Goal: Obtain resource: Download file/media

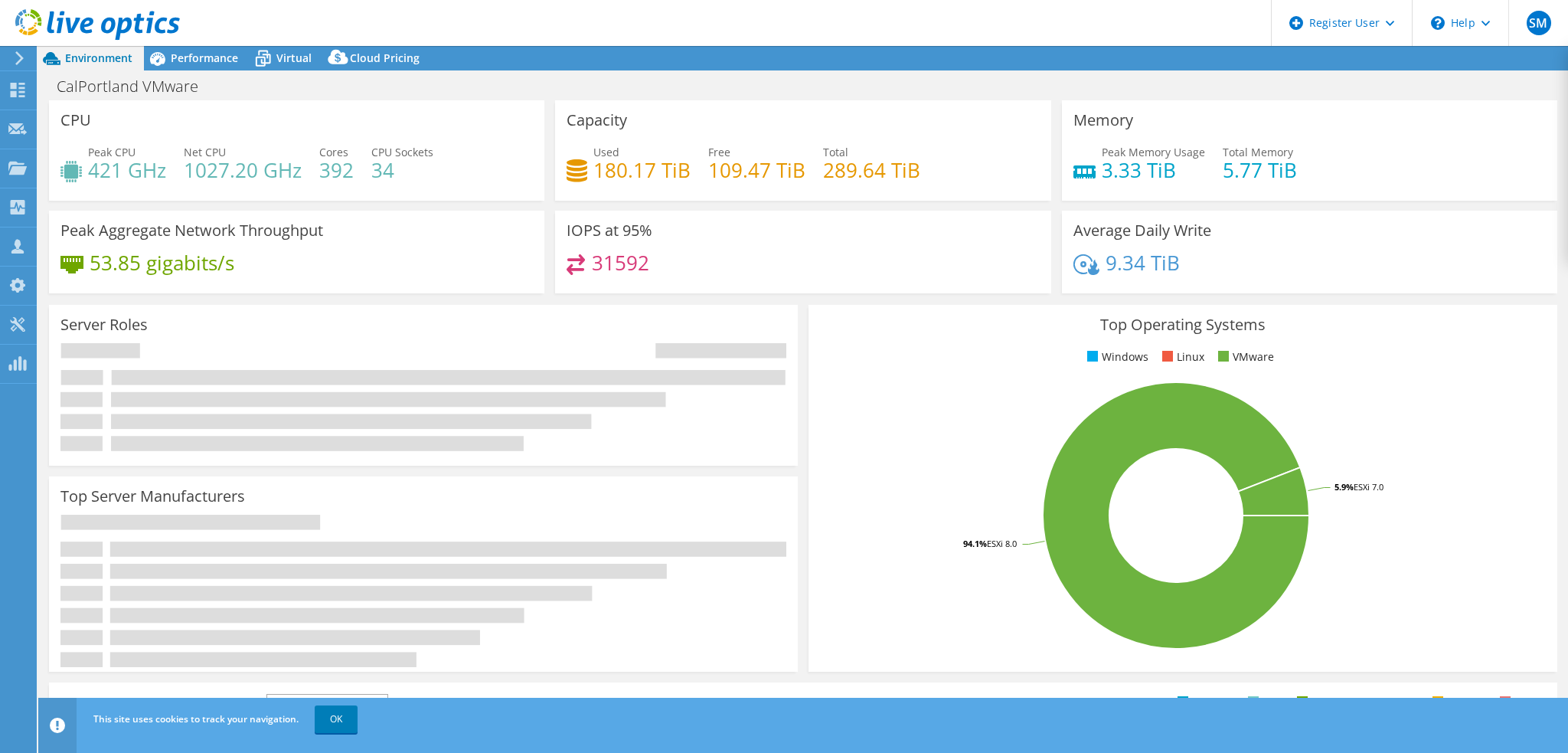
select select "USD"
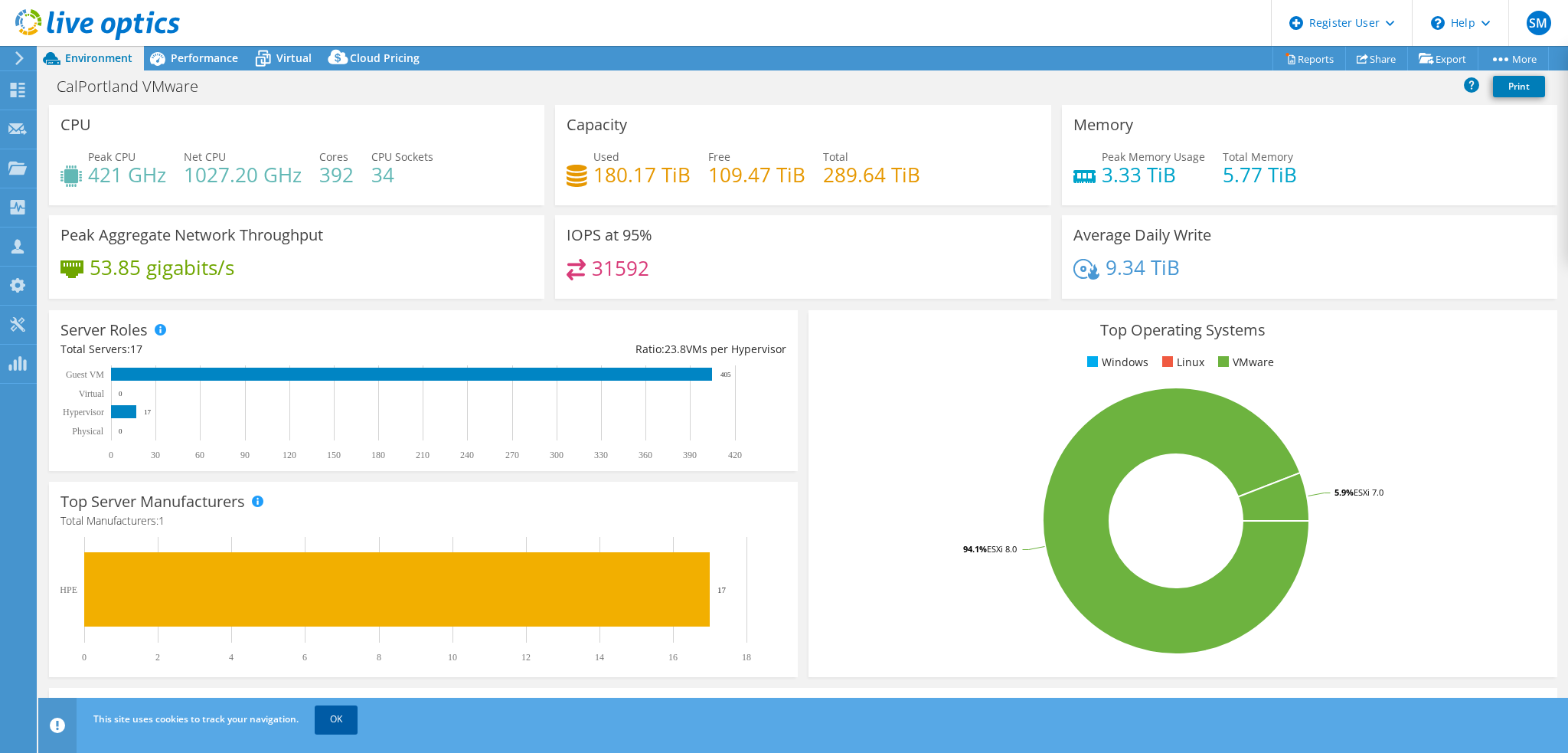
click at [333, 718] on link "OK" at bounding box center [336, 719] width 43 height 28
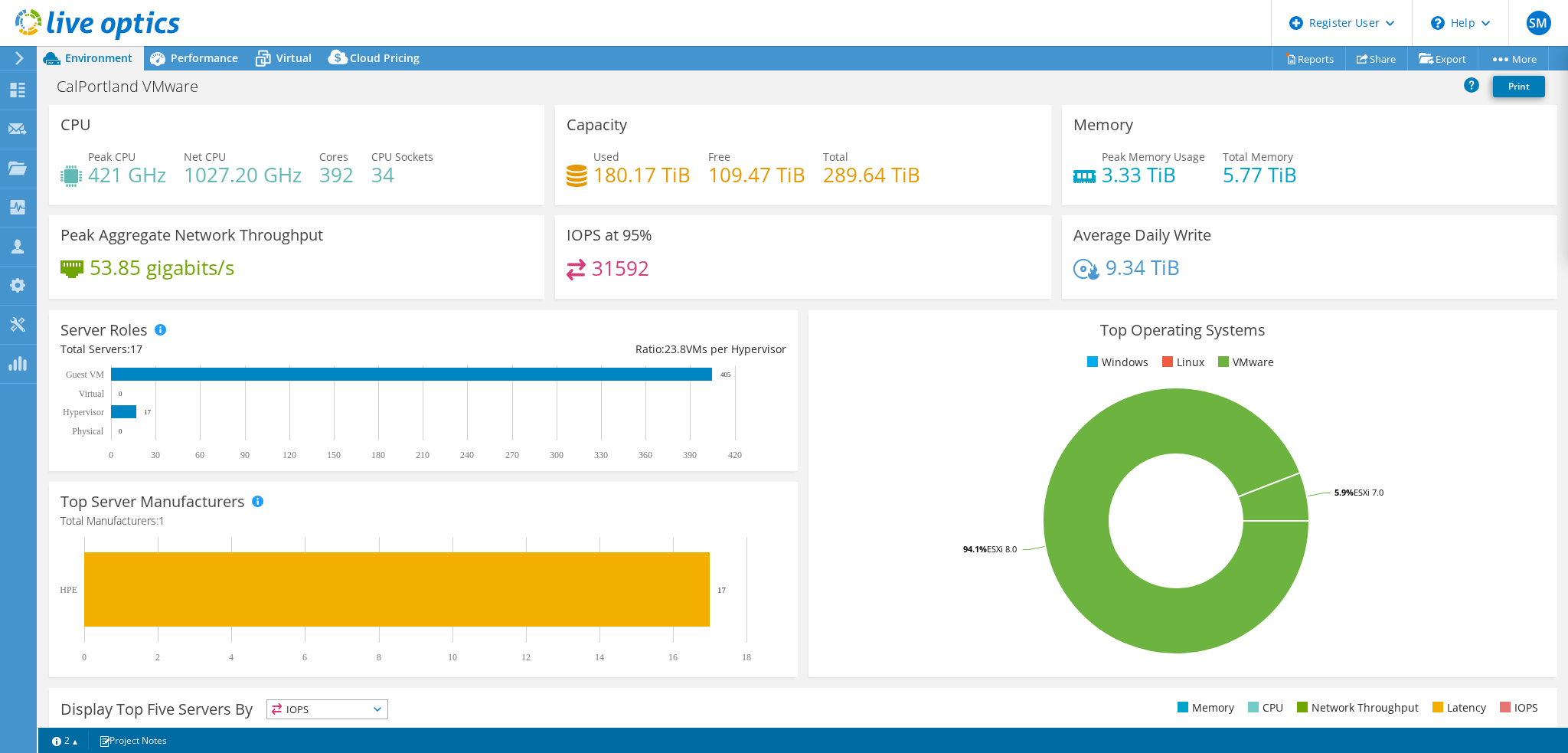
click at [461, 105] on div "CPU Peak CPU 421 GHz Net CPU 1027.20 GHz Cores 392 CPU Sockets 34" at bounding box center [296, 154] width 496 height 100
click at [206, 67] on div "Performance" at bounding box center [196, 58] width 106 height 25
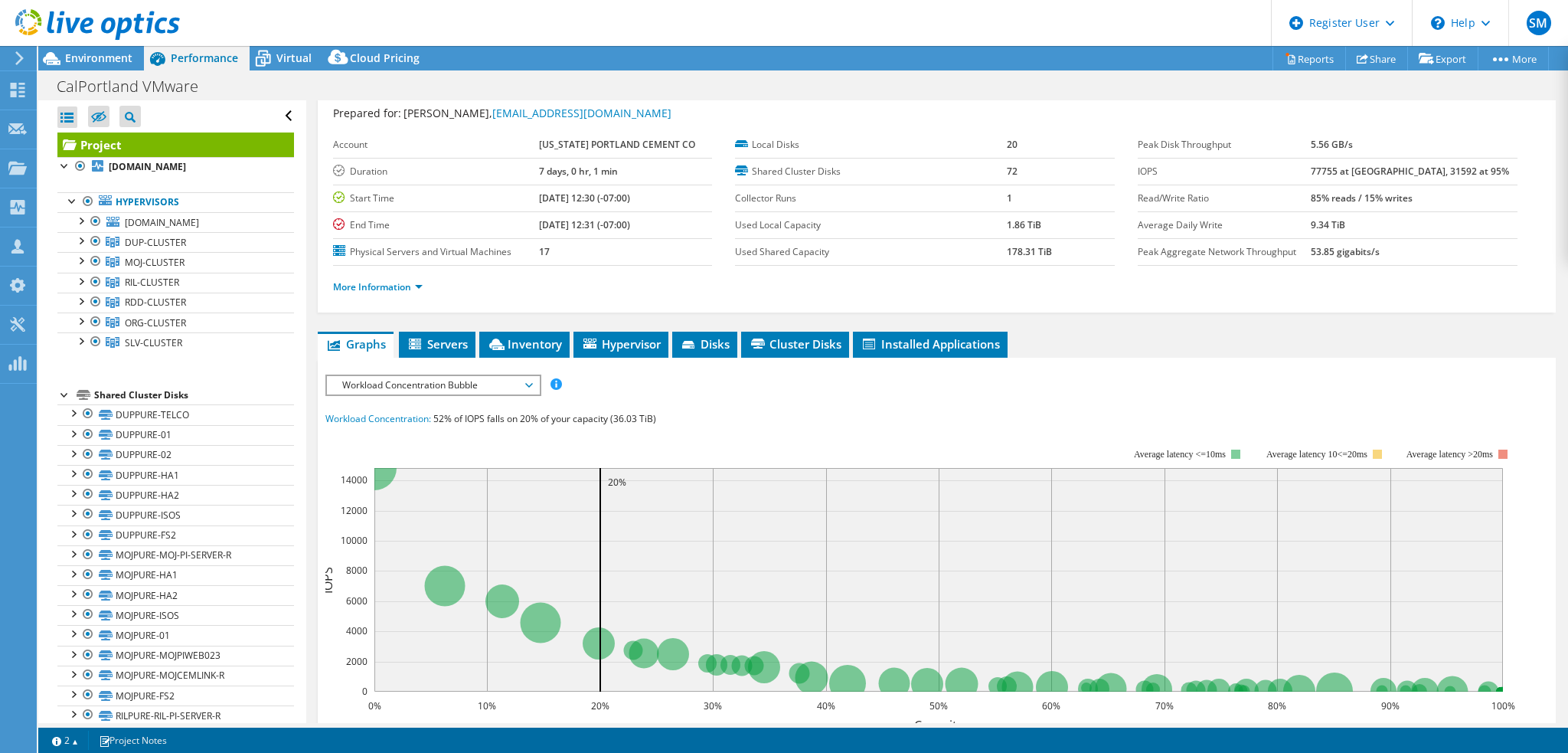
scroll to position [76, 0]
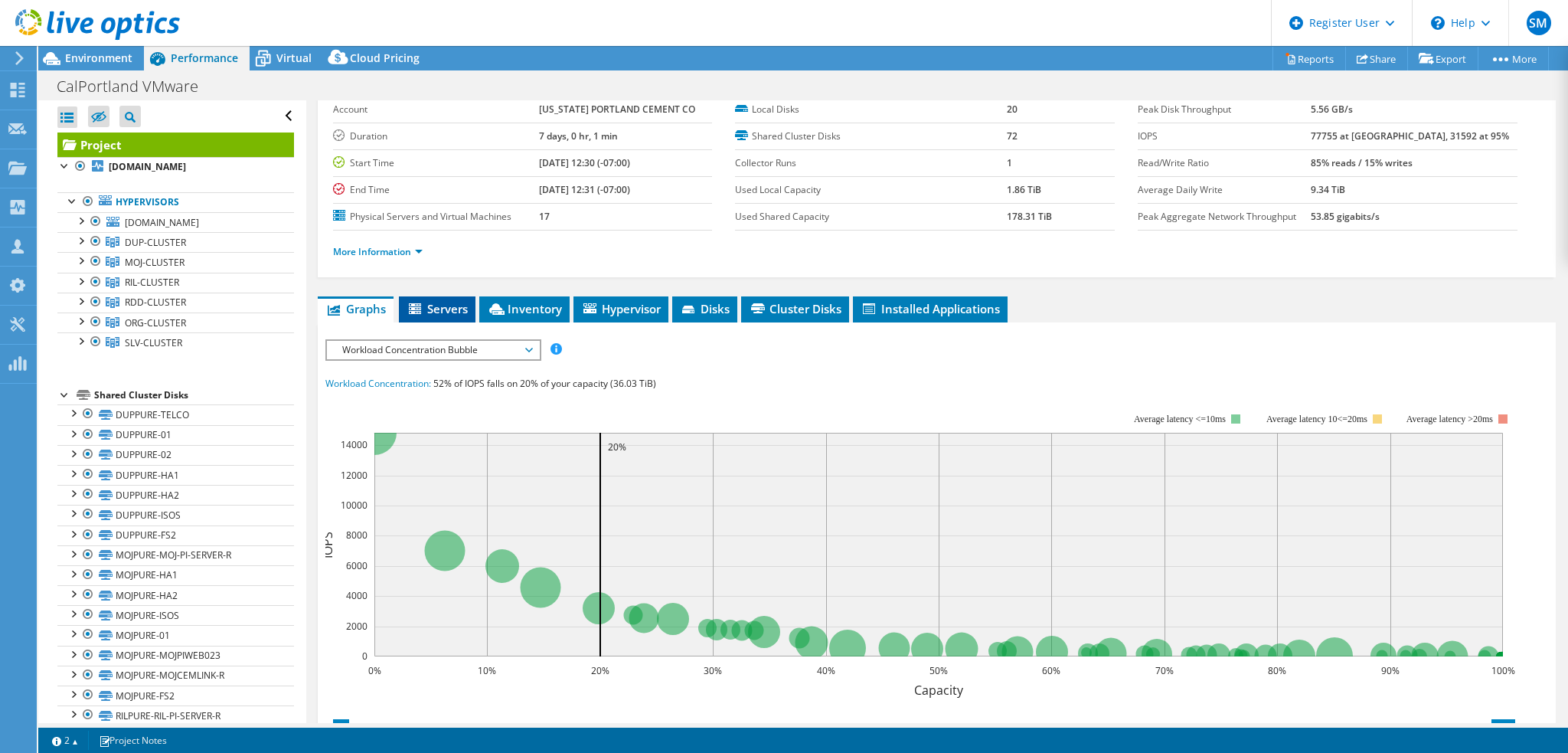
click at [454, 306] on span "Servers" at bounding box center [438, 309] width 61 height 15
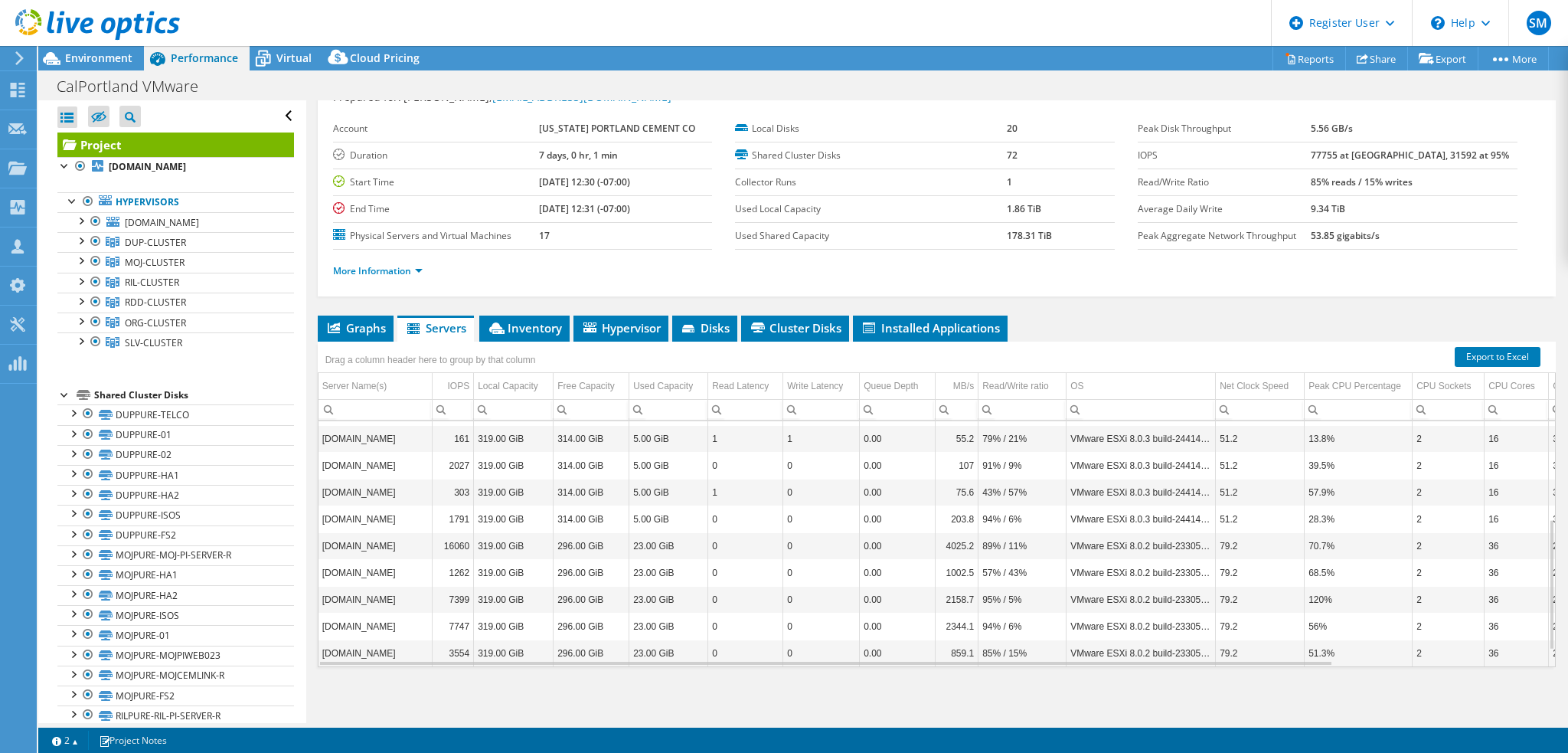
scroll to position [214, 0]
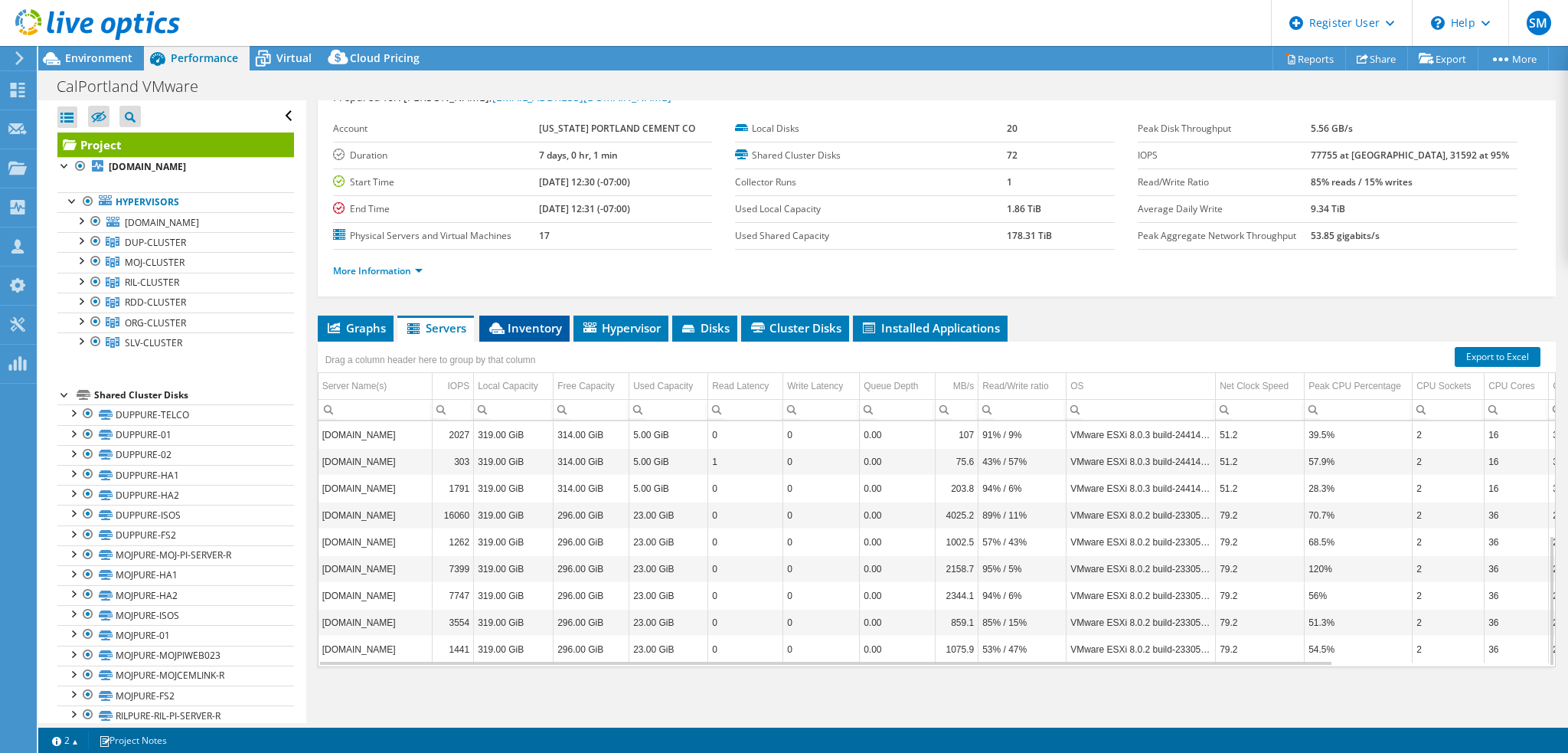
click at [539, 324] on span "Inventory" at bounding box center [524, 328] width 75 height 15
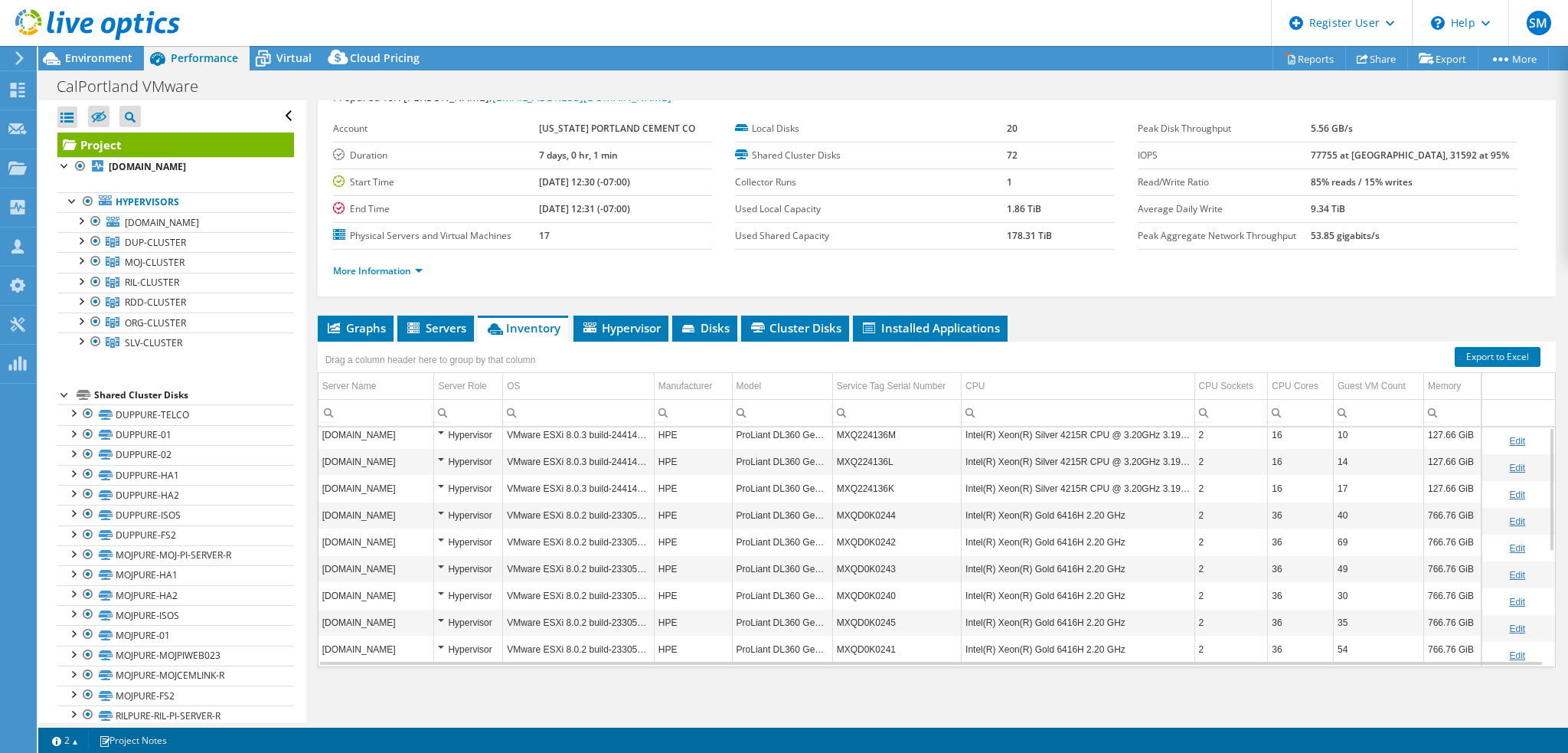
scroll to position [0, 0]
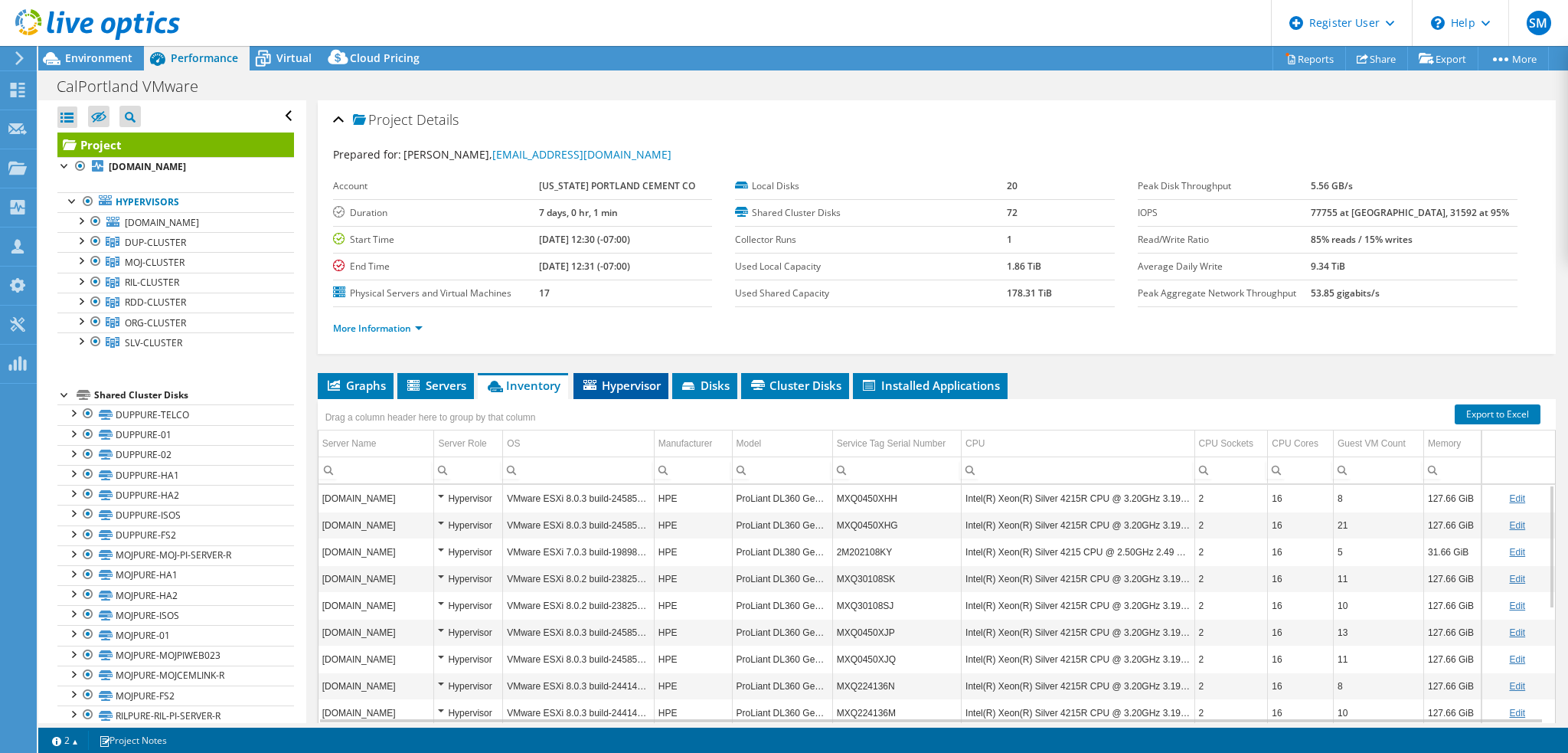
click at [609, 383] on span "Hypervisor" at bounding box center [621, 385] width 80 height 15
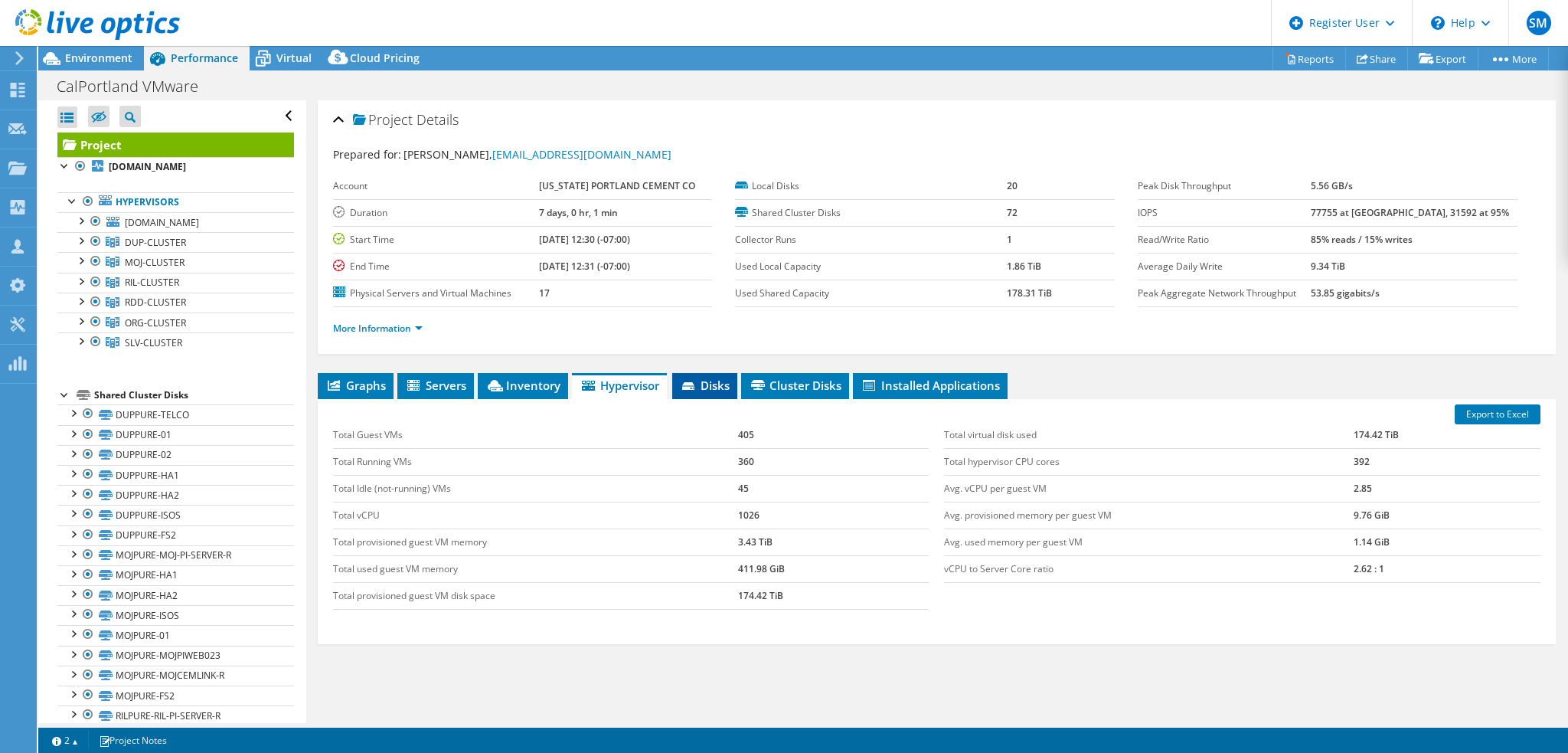
click at [706, 385] on span "Disks" at bounding box center [704, 385] width 50 height 15
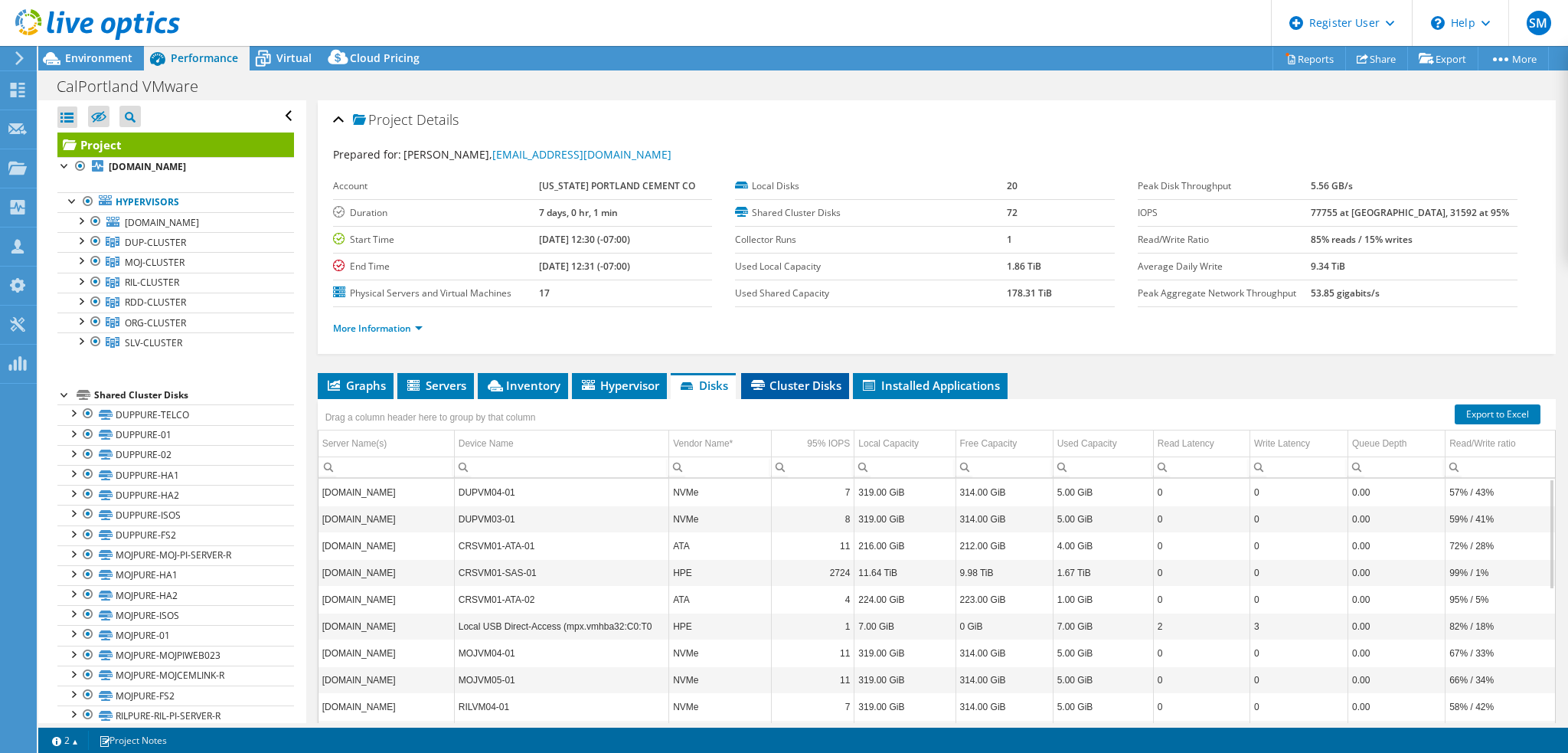
click at [815, 385] on span "Cluster Disks" at bounding box center [795, 385] width 92 height 15
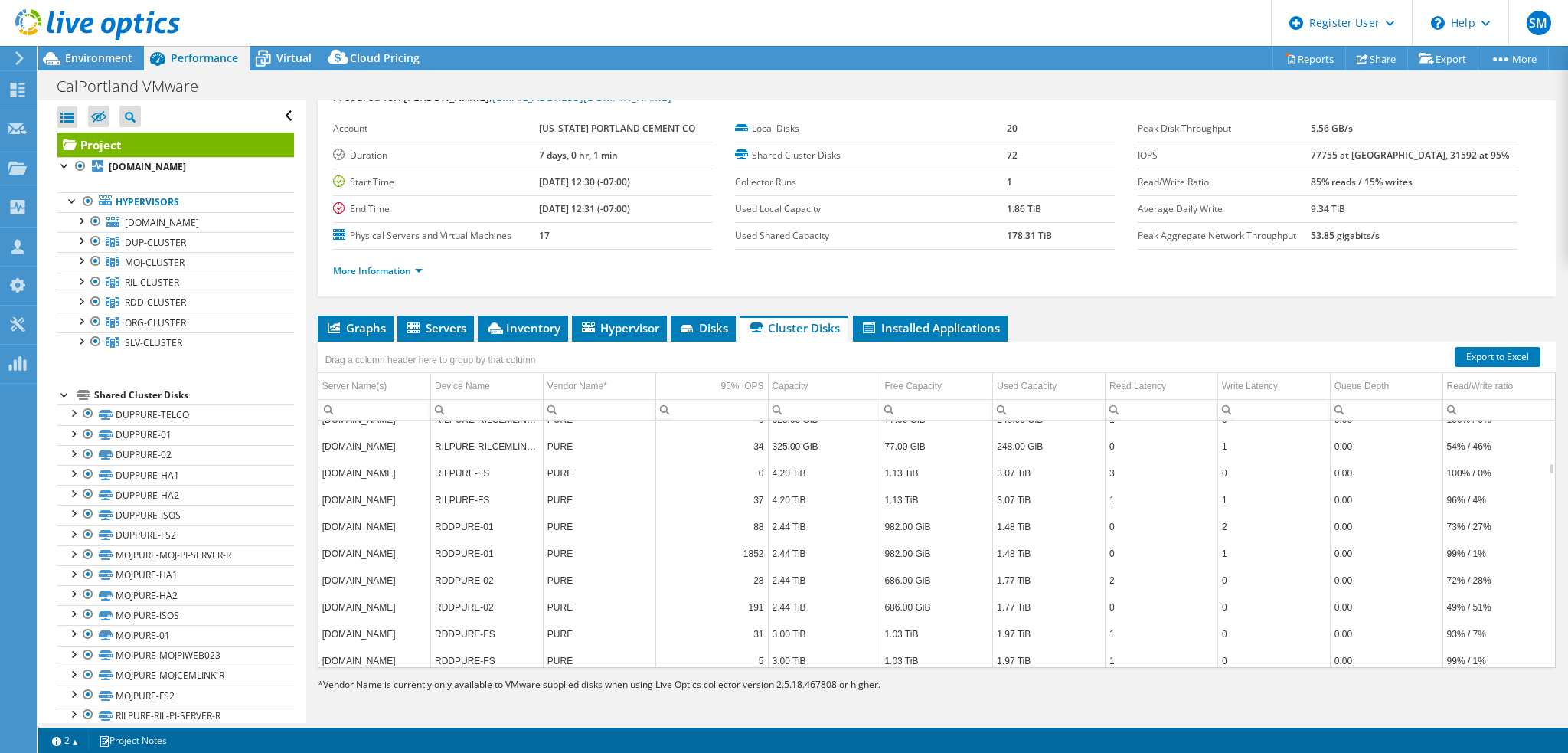
scroll to position [1470, 0]
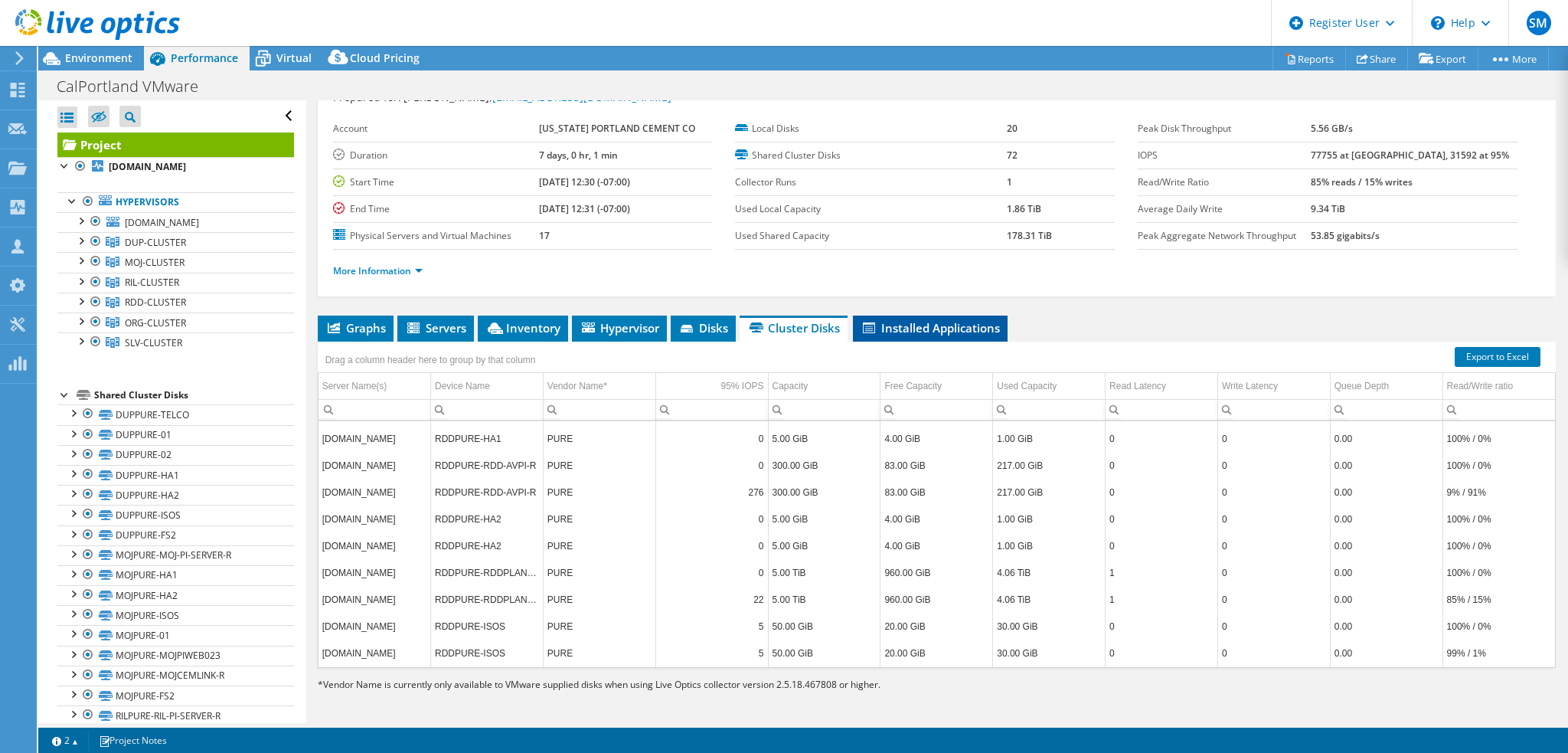
click at [905, 324] on span "Installed Applications" at bounding box center [930, 328] width 139 height 15
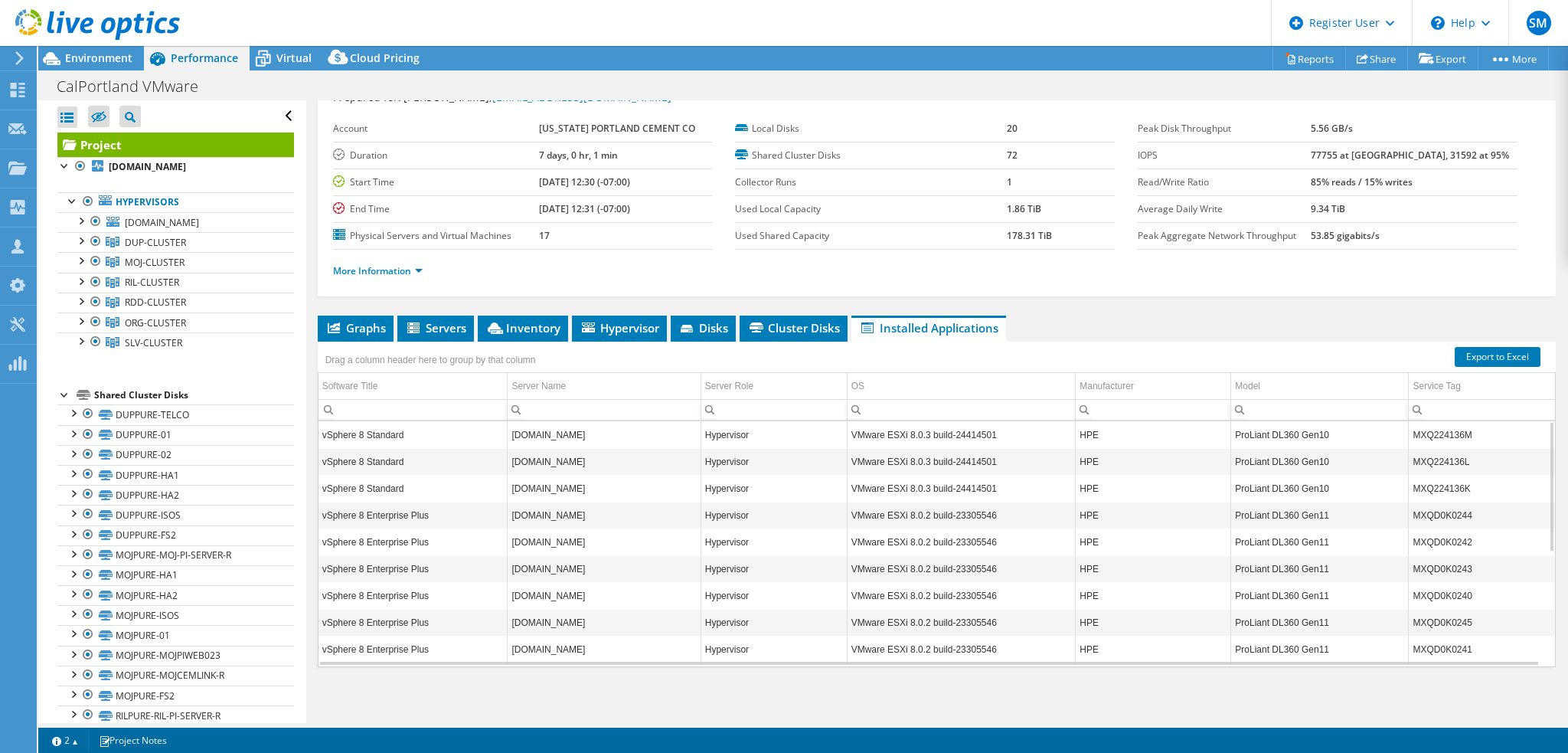
scroll to position [0, 0]
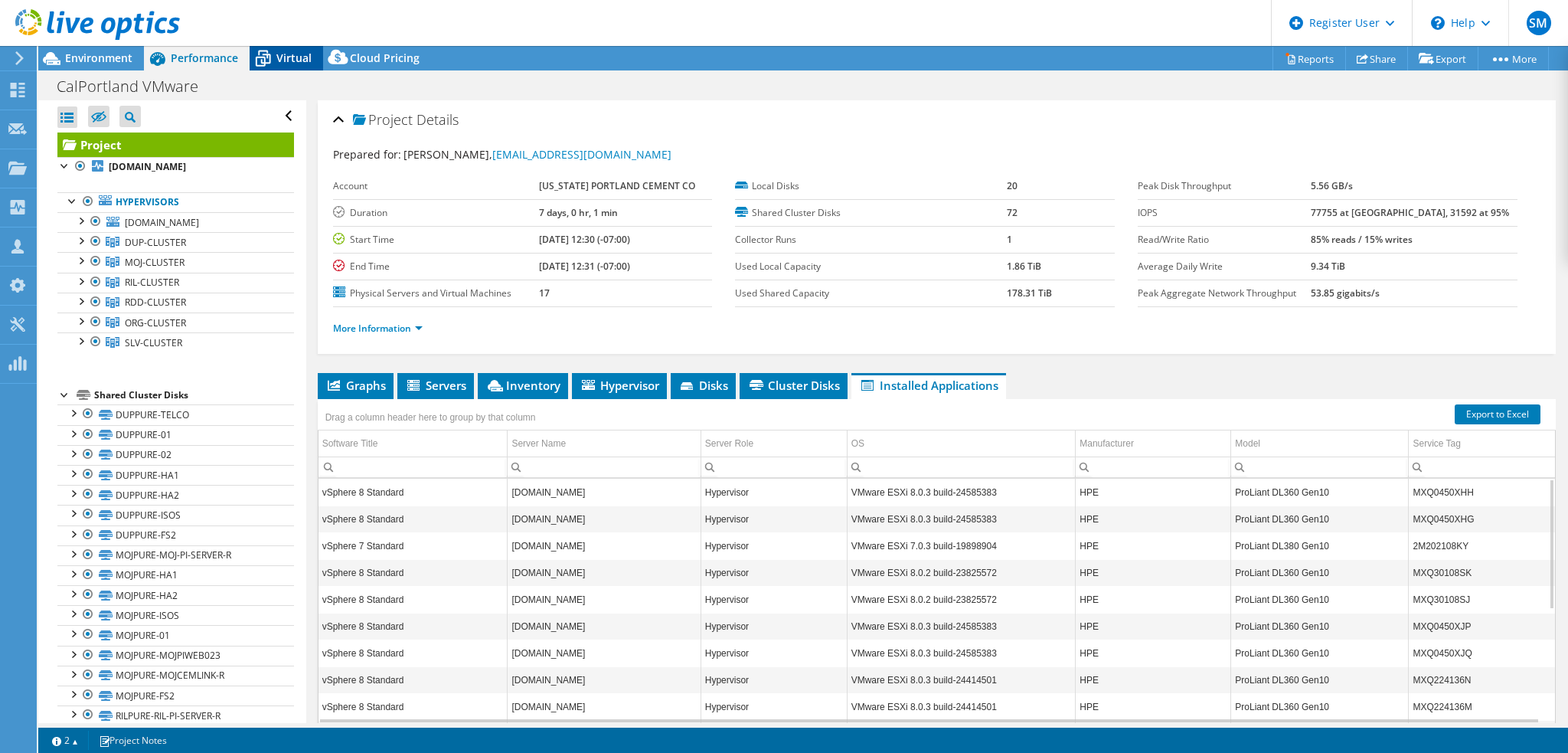
click at [276, 53] on span "Virtual" at bounding box center [294, 57] width 35 height 14
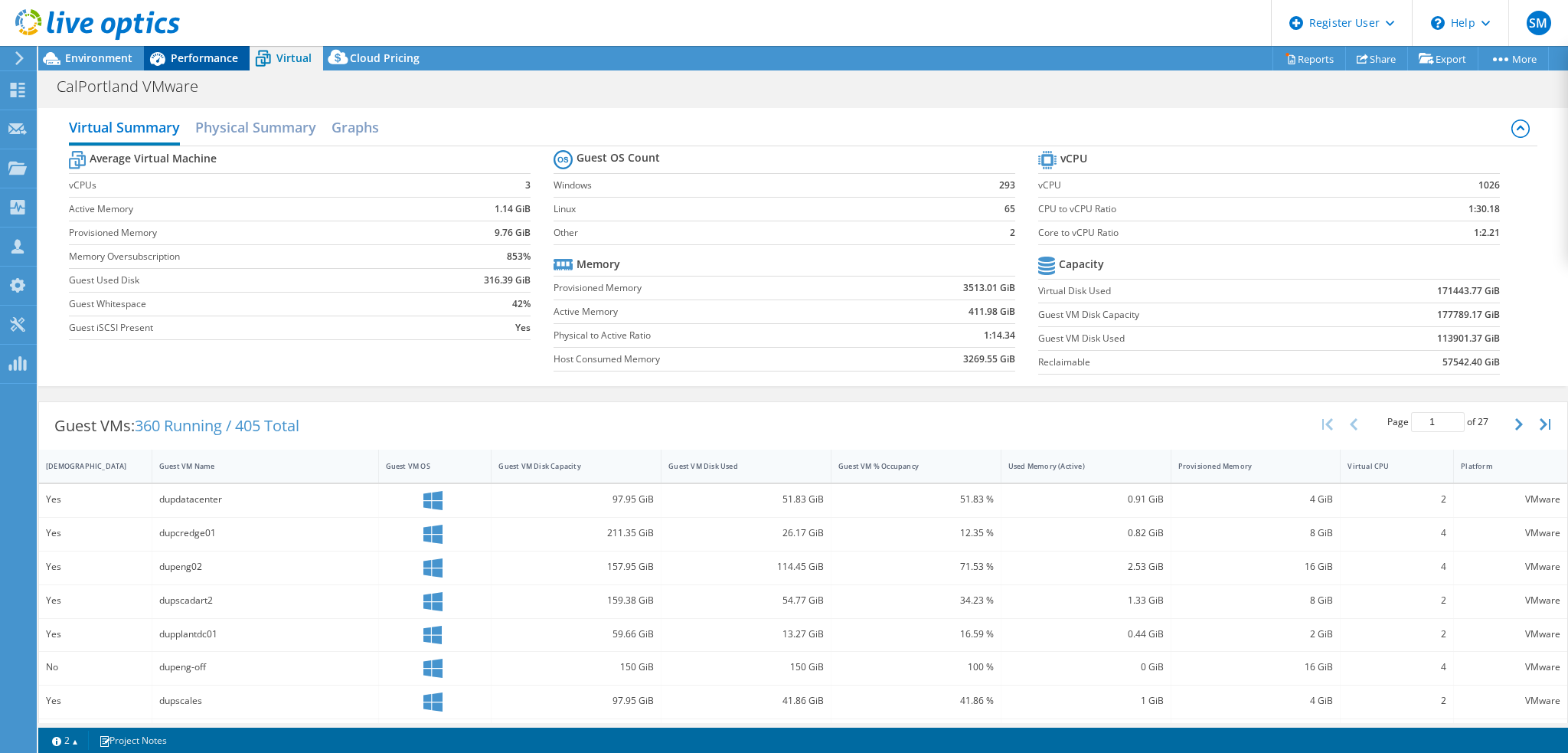
drag, startPoint x: 190, startPoint y: 57, endPoint x: 205, endPoint y: 58, distance: 15.0
click at [196, 57] on span "Performance" at bounding box center [204, 57] width 68 height 14
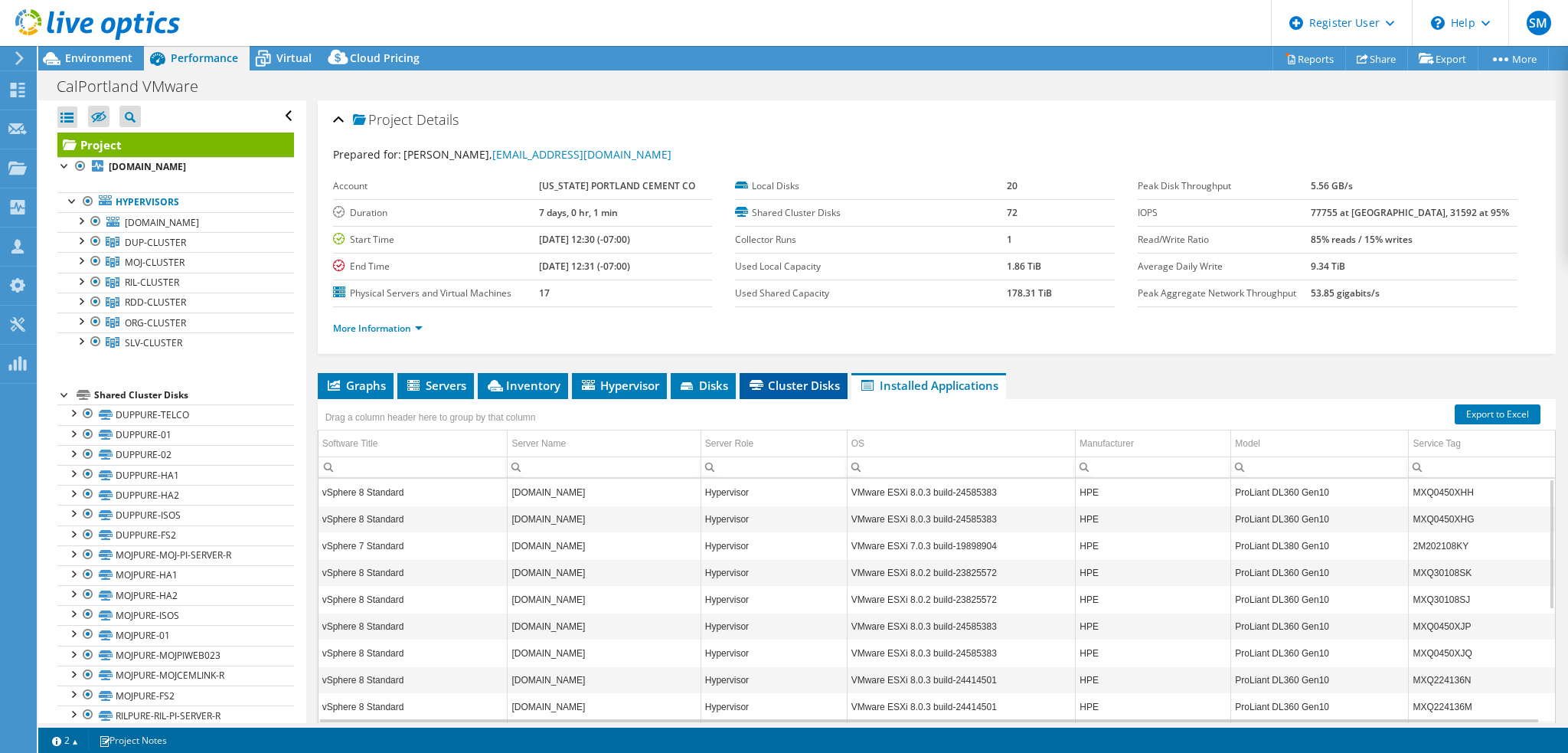
click at [799, 381] on span "Cluster Disks" at bounding box center [793, 385] width 92 height 15
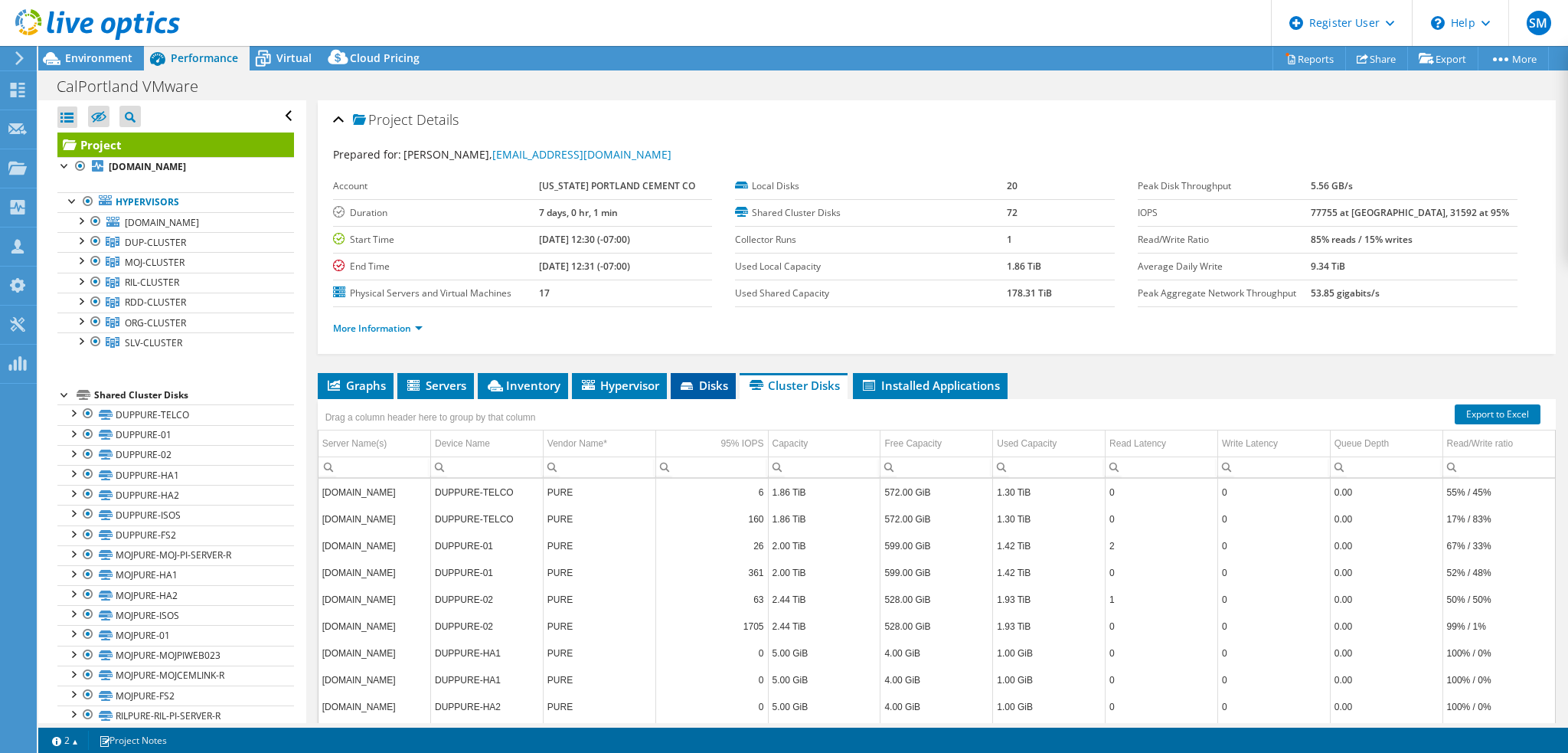
click at [699, 387] on span "Disks" at bounding box center [703, 385] width 50 height 15
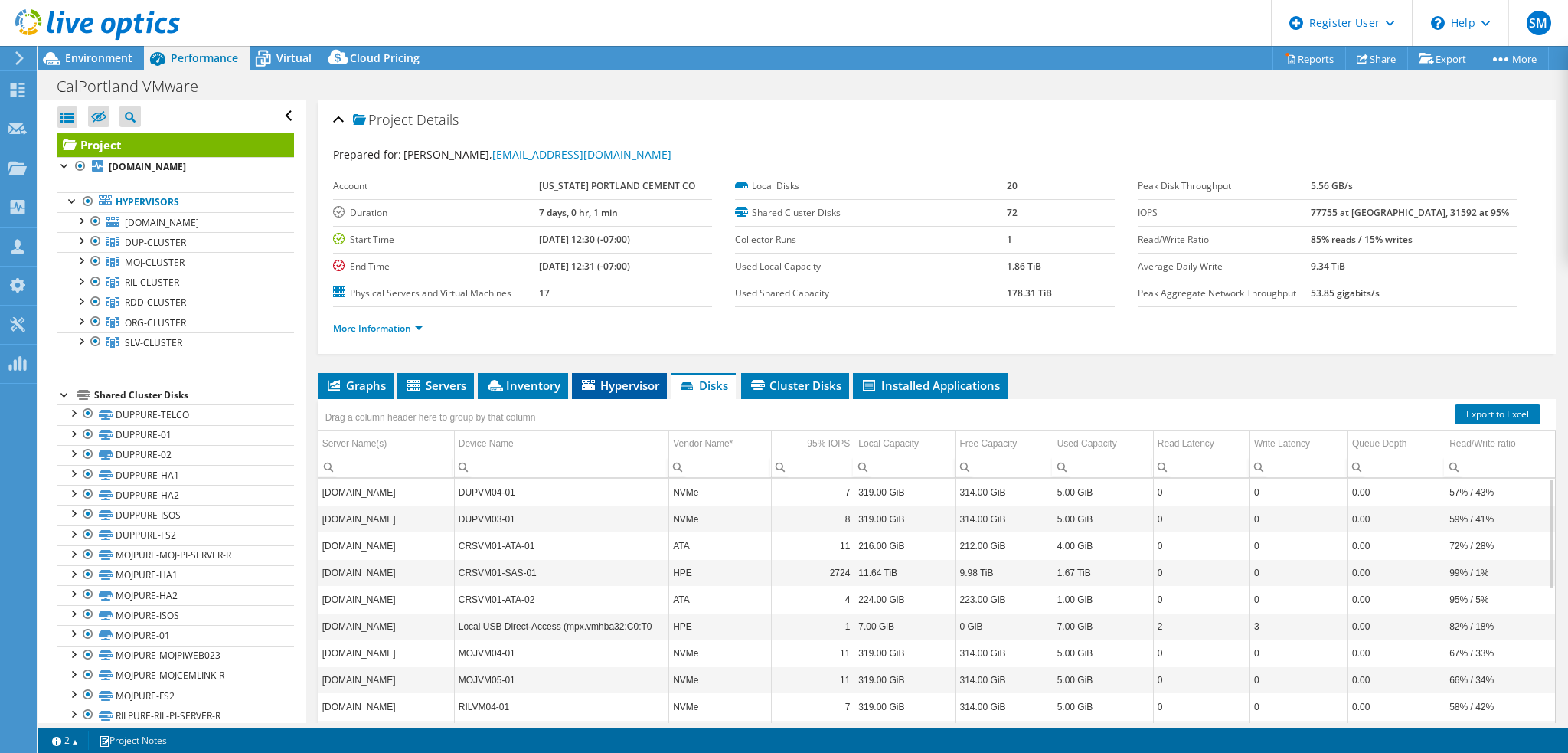
click at [620, 384] on span "Hypervisor" at bounding box center [620, 385] width 80 height 15
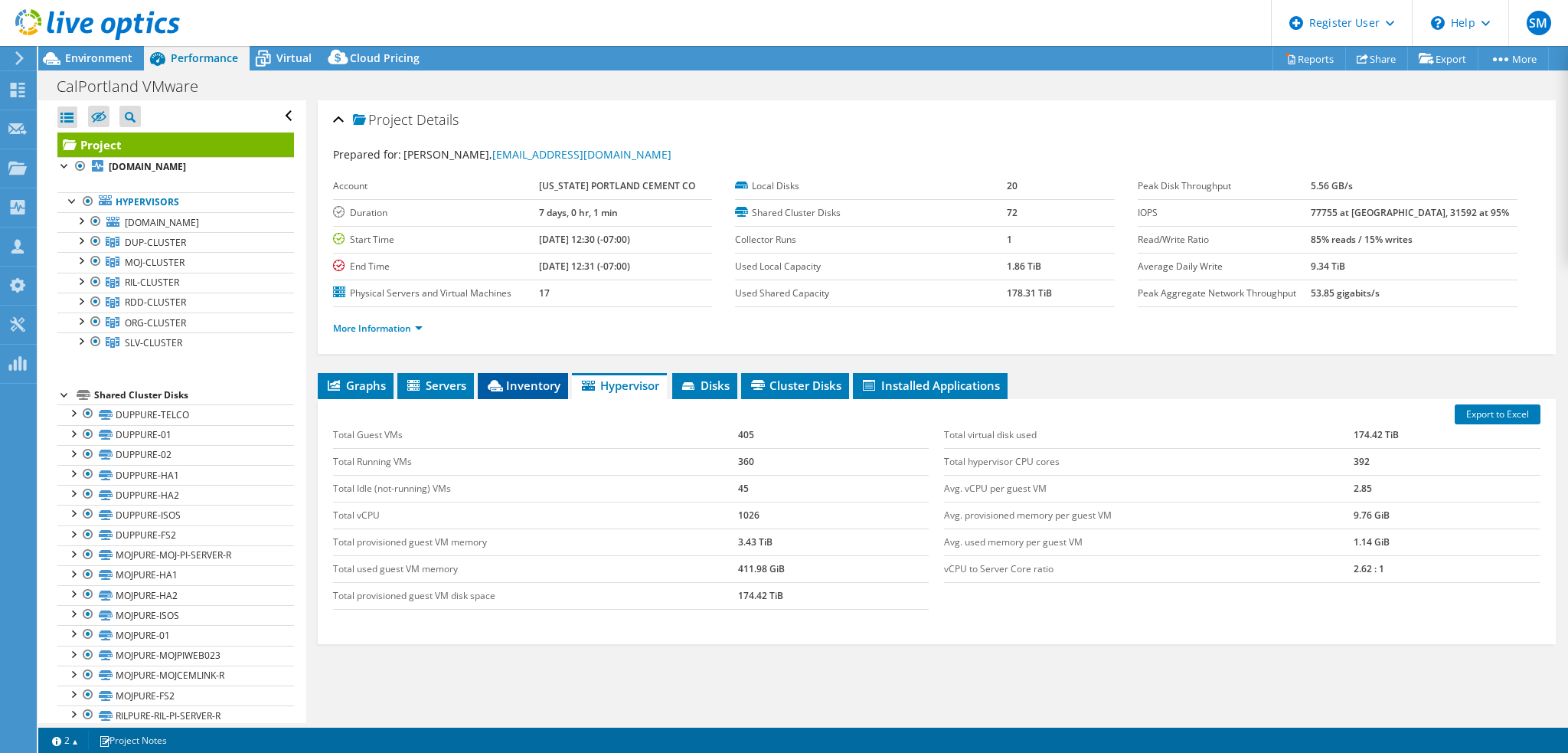
click at [504, 382] on span "Inventory" at bounding box center [522, 385] width 75 height 15
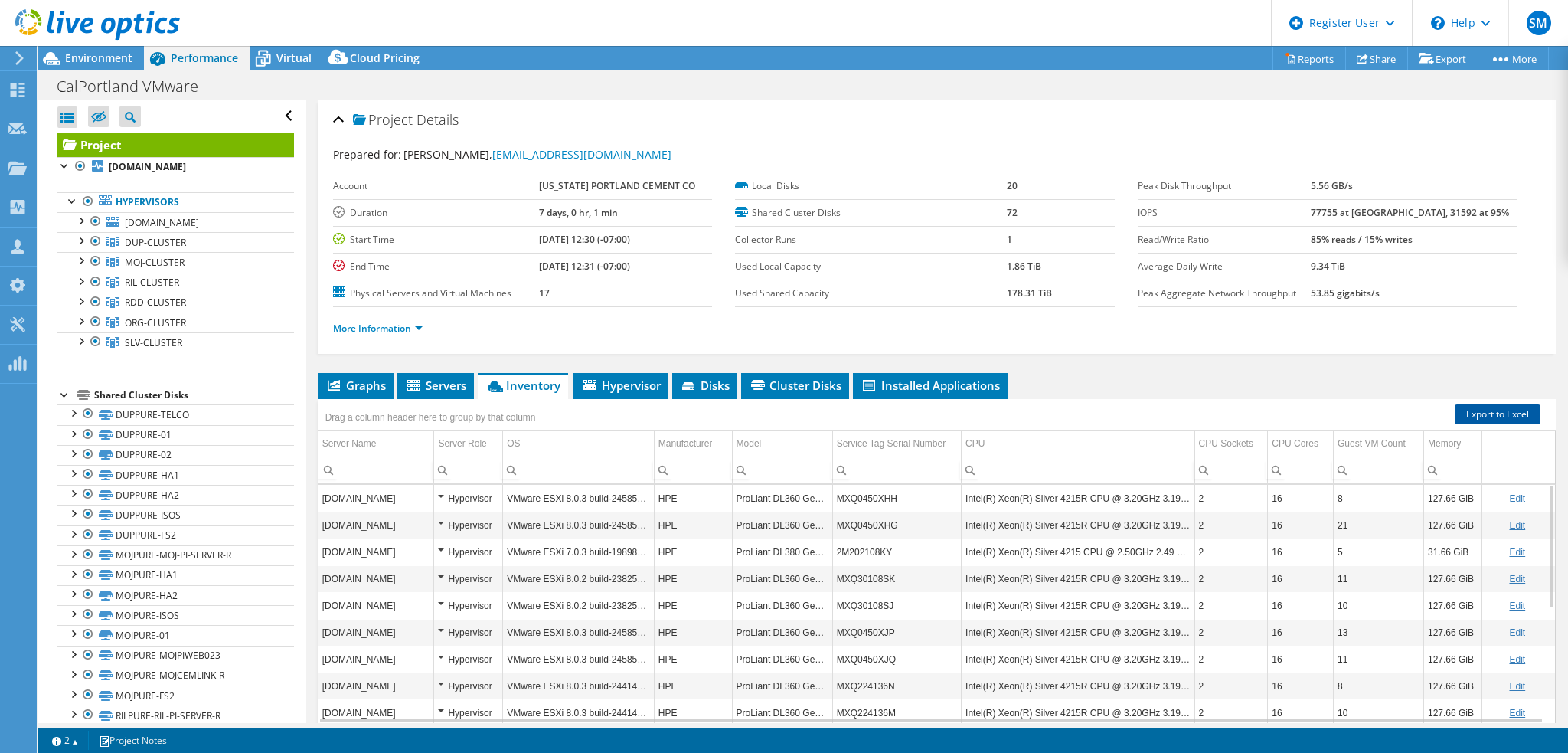
click at [1497, 411] on link "Export to Excel" at bounding box center [1497, 414] width 86 height 20
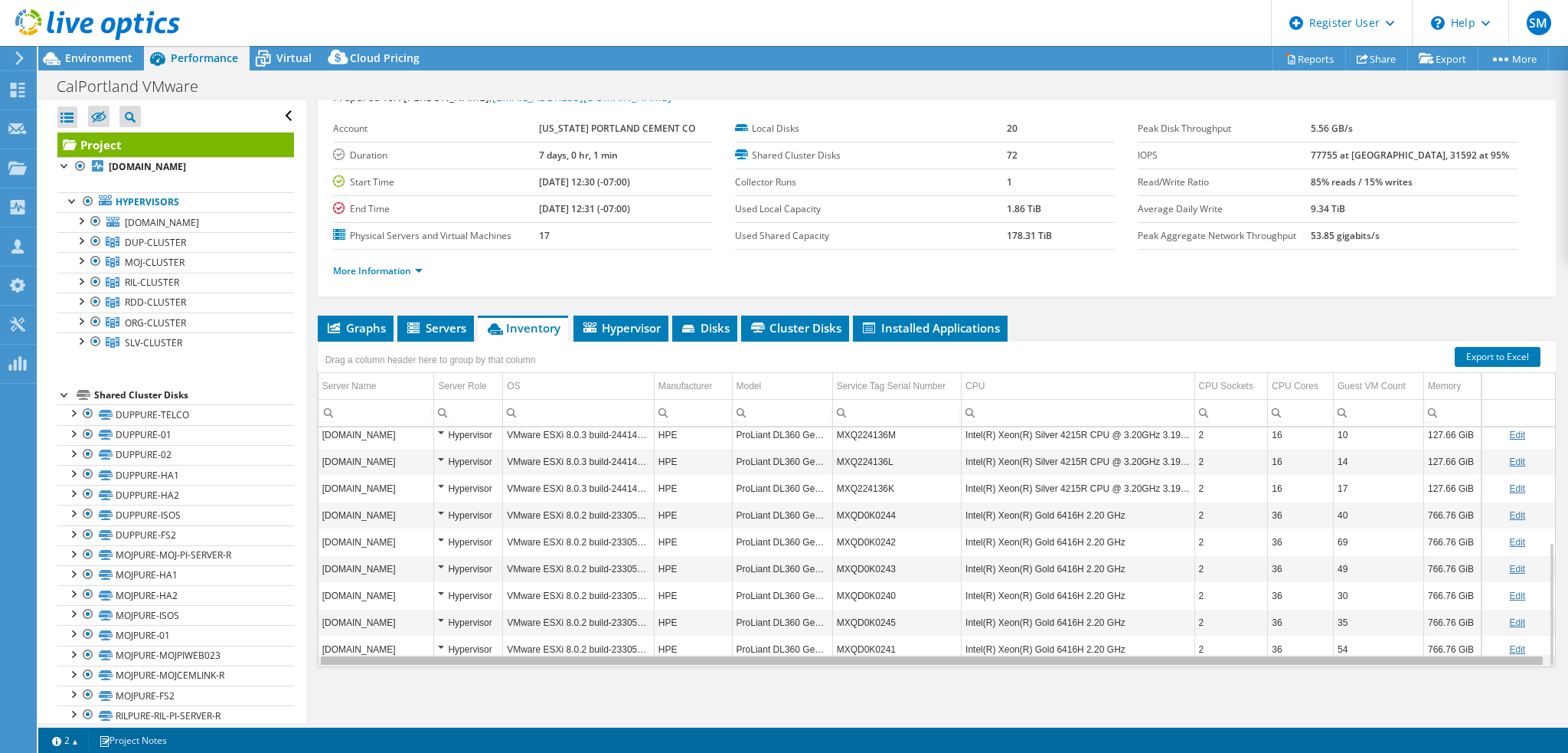
drag, startPoint x: 1091, startPoint y: 660, endPoint x: 1152, endPoint y: 660, distance: 61.0
click at [1152, 660] on body "SM Dell User [PERSON_NAME] [PERSON_NAME][EMAIL_ADDRESS][PERSON_NAME][DOMAIN_NAM…" at bounding box center [784, 376] width 1568 height 753
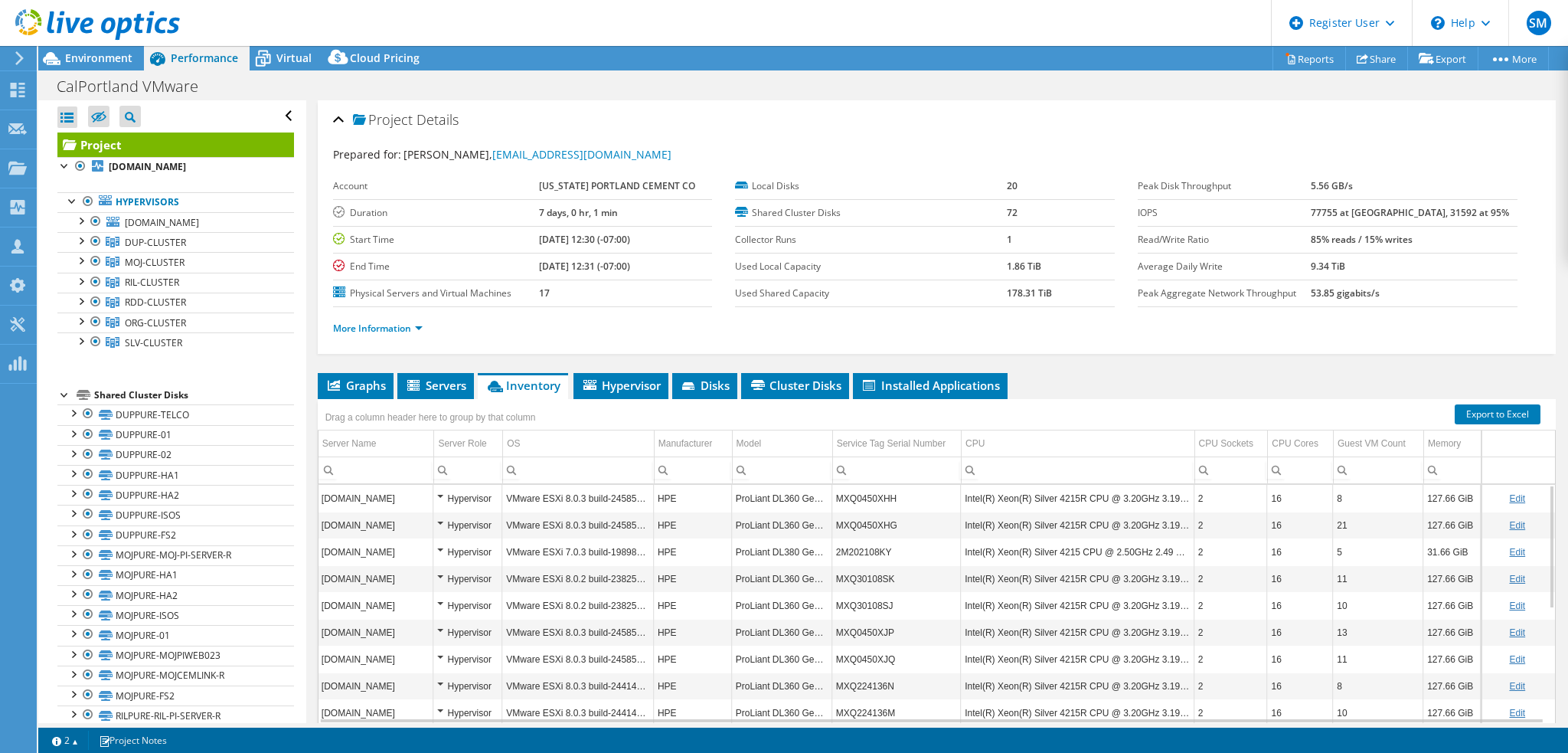
click at [1118, 496] on td "Intel(R) Xeon(R) Silver 4215R CPU @ 3.20GHz 3.19 GHz" at bounding box center [1077, 498] width 234 height 27
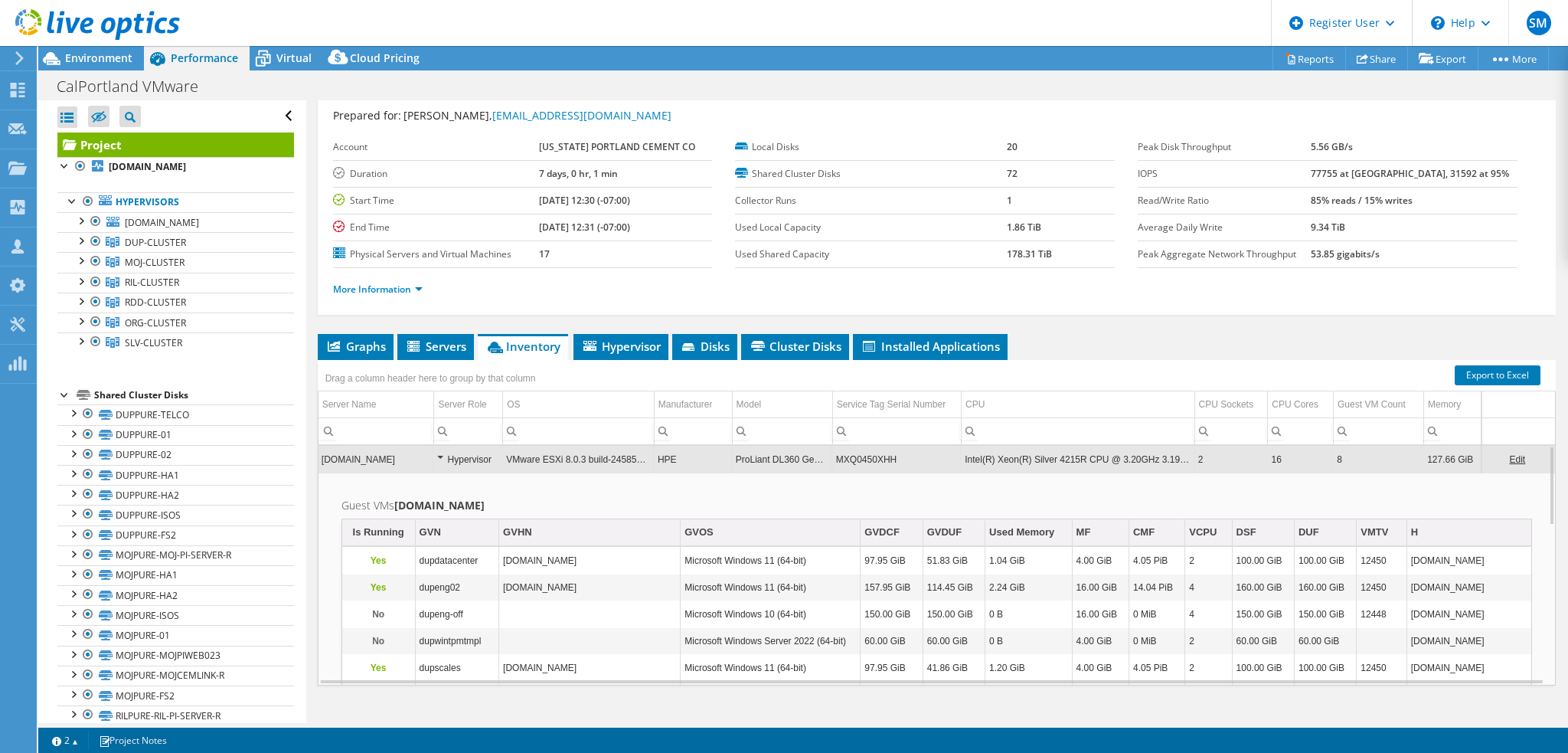
scroll to position [57, 0]
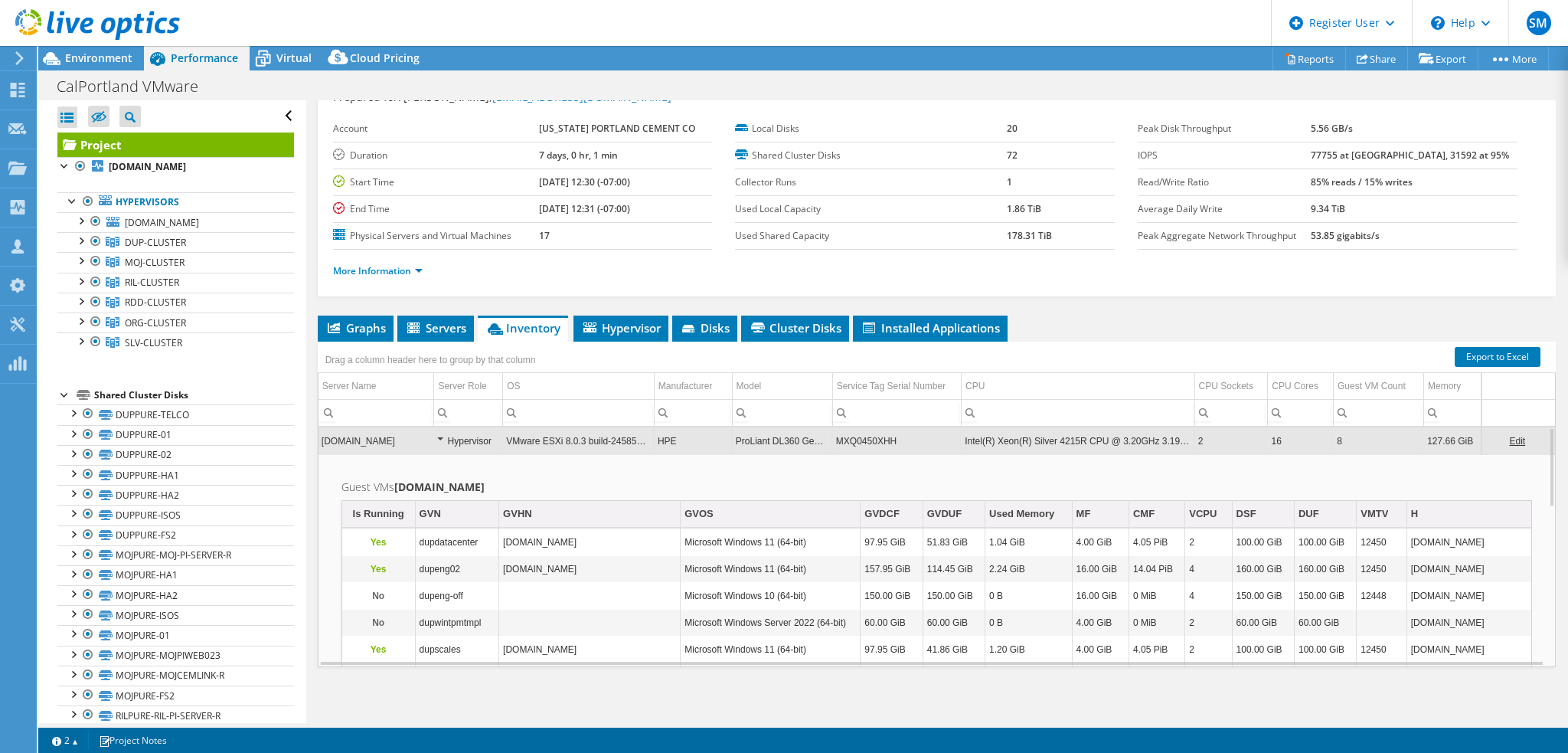
click at [1073, 430] on td "Intel(R) Xeon(R) Silver 4215R CPU @ 3.20GHz 3.19 GHz" at bounding box center [1077, 440] width 234 height 27
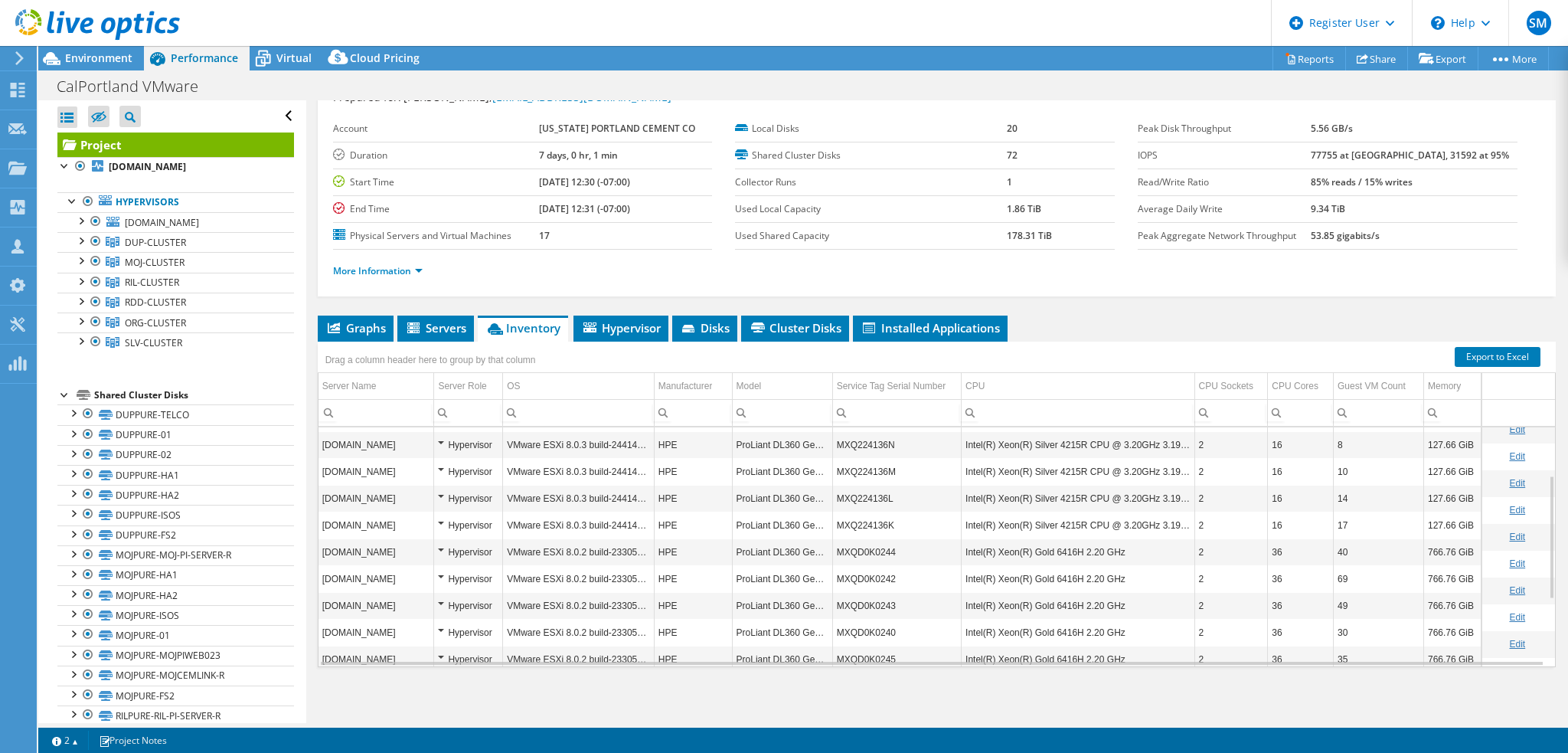
scroll to position [220, 0]
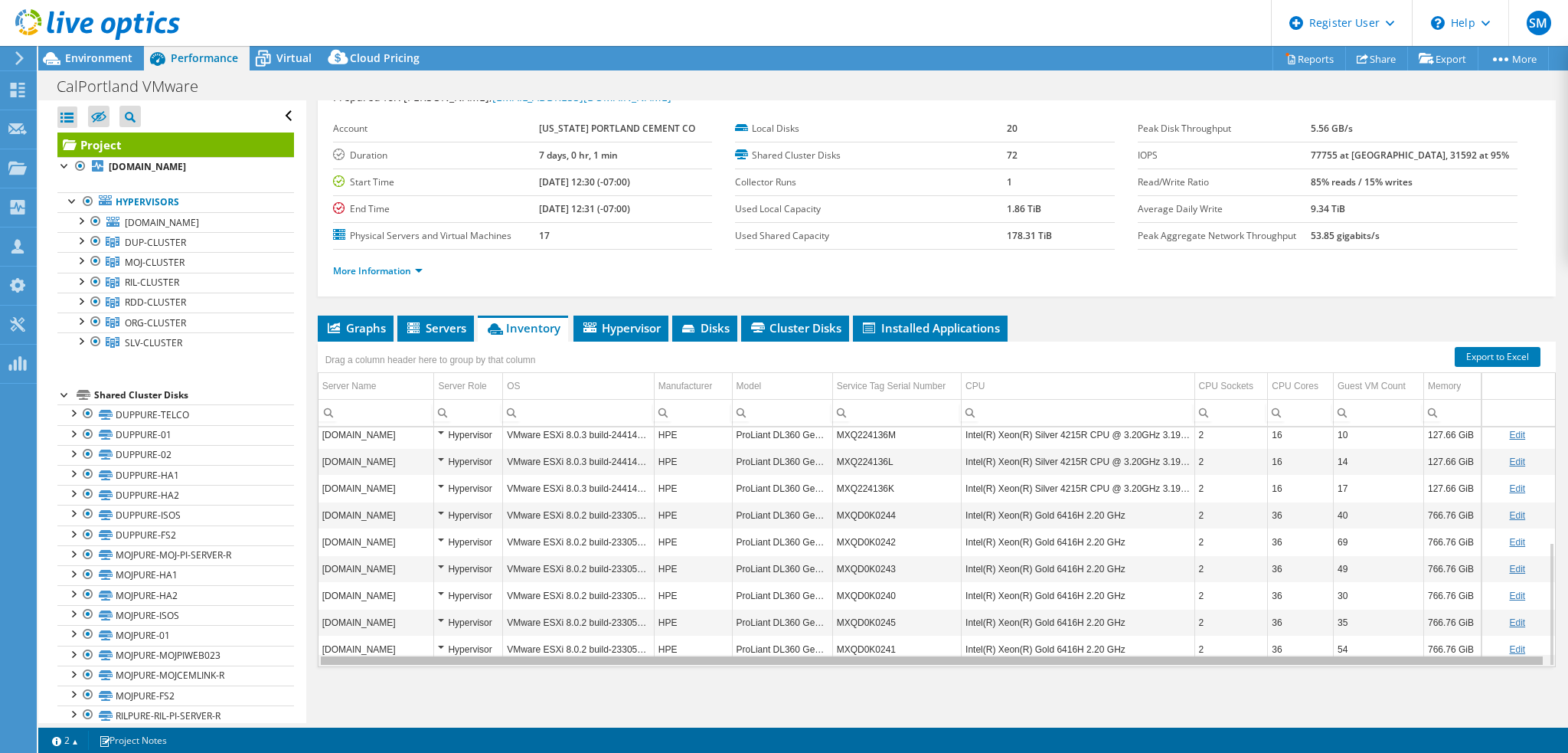
drag, startPoint x: 1015, startPoint y: 662, endPoint x: 1089, endPoint y: 659, distance: 74.1
click at [1089, 659] on body "SM Dell User [PERSON_NAME] [PERSON_NAME][EMAIL_ADDRESS][PERSON_NAME][DOMAIN_NAM…" at bounding box center [784, 376] width 1568 height 753
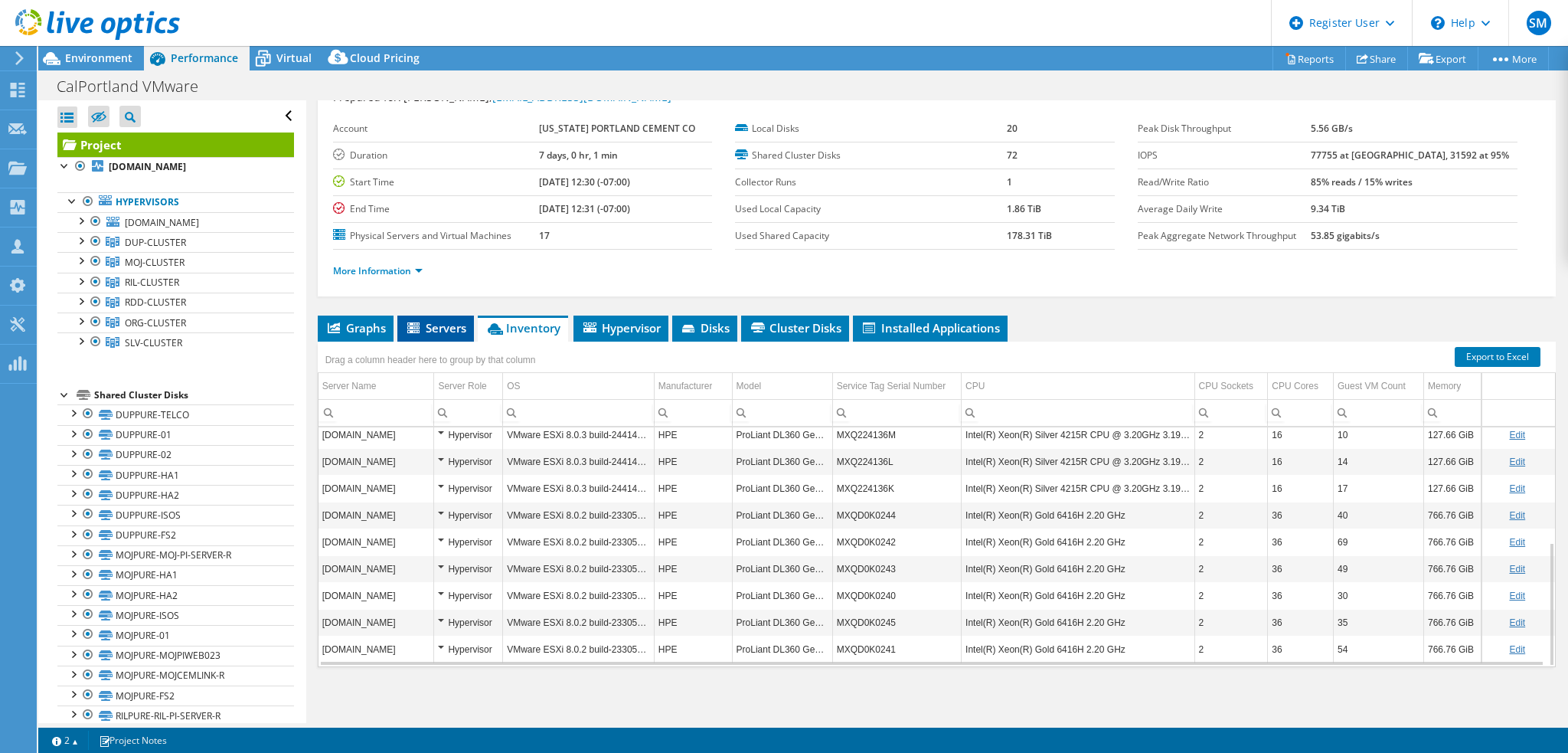
click at [429, 327] on span "Servers" at bounding box center [436, 328] width 61 height 15
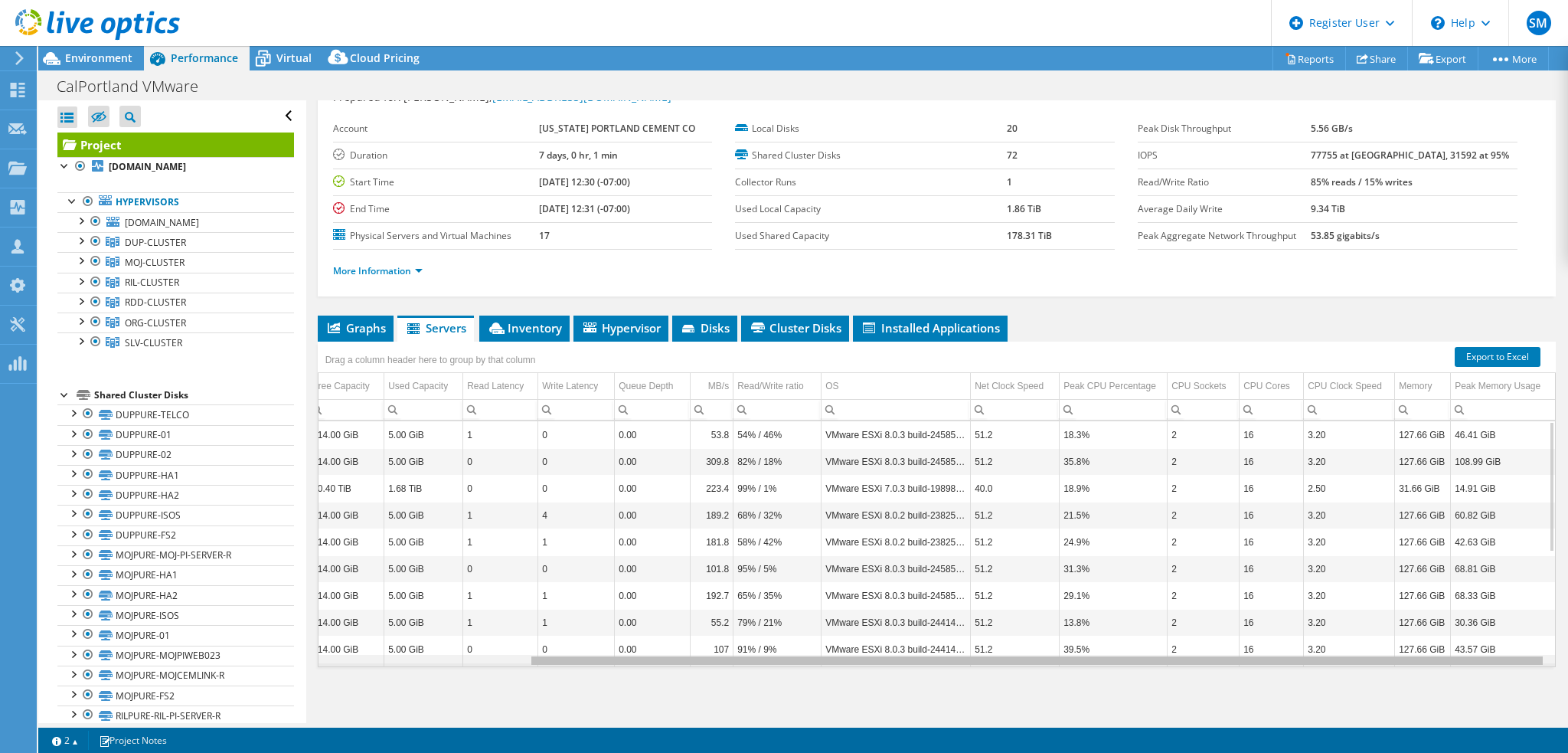
scroll to position [0, 0]
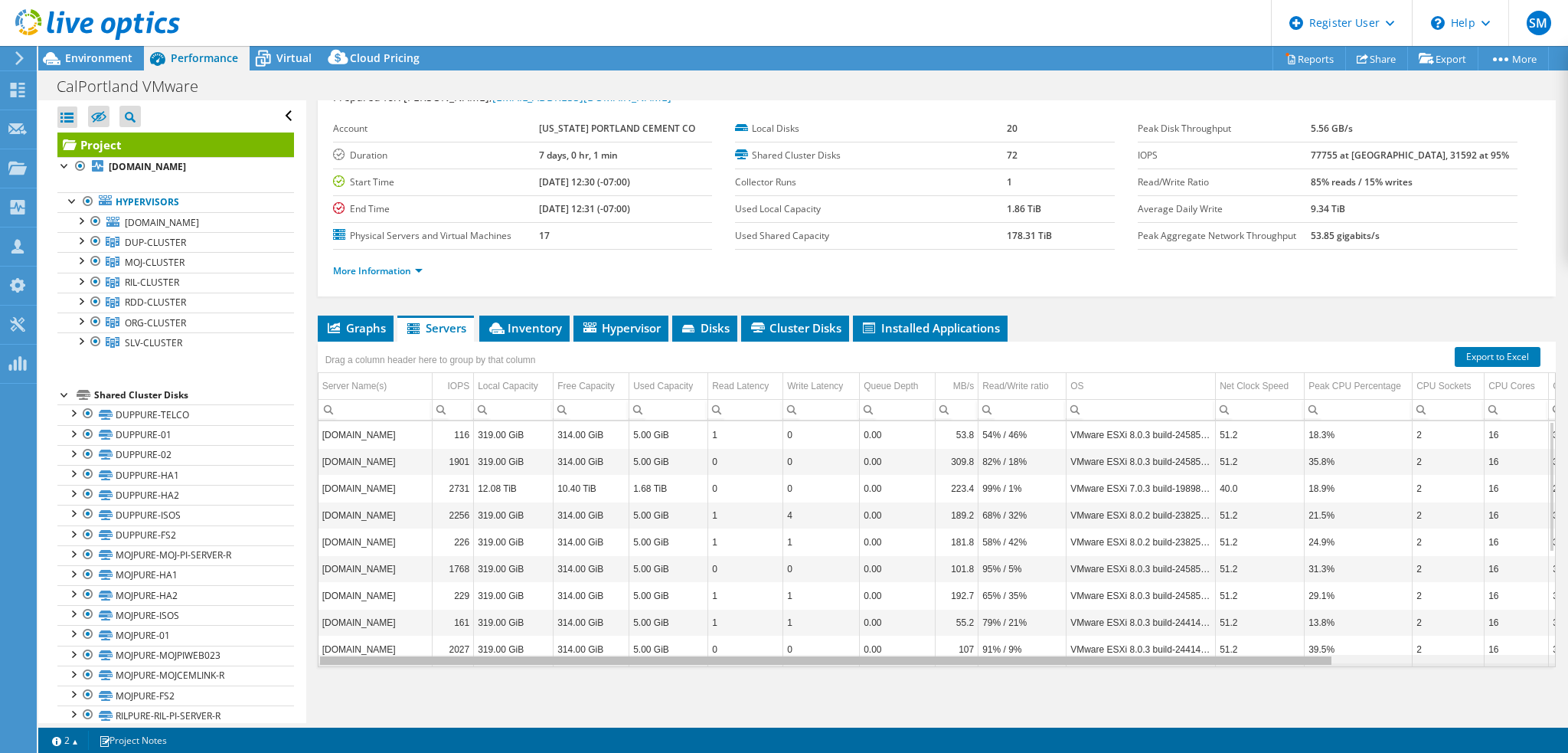
drag, startPoint x: 927, startPoint y: 659, endPoint x: 383, endPoint y: 652, distance: 544.0
click at [383, 652] on body "SM Dell User [PERSON_NAME] [PERSON_NAME][EMAIL_ADDRESS][PERSON_NAME][DOMAIN_NAM…" at bounding box center [784, 376] width 1568 height 753
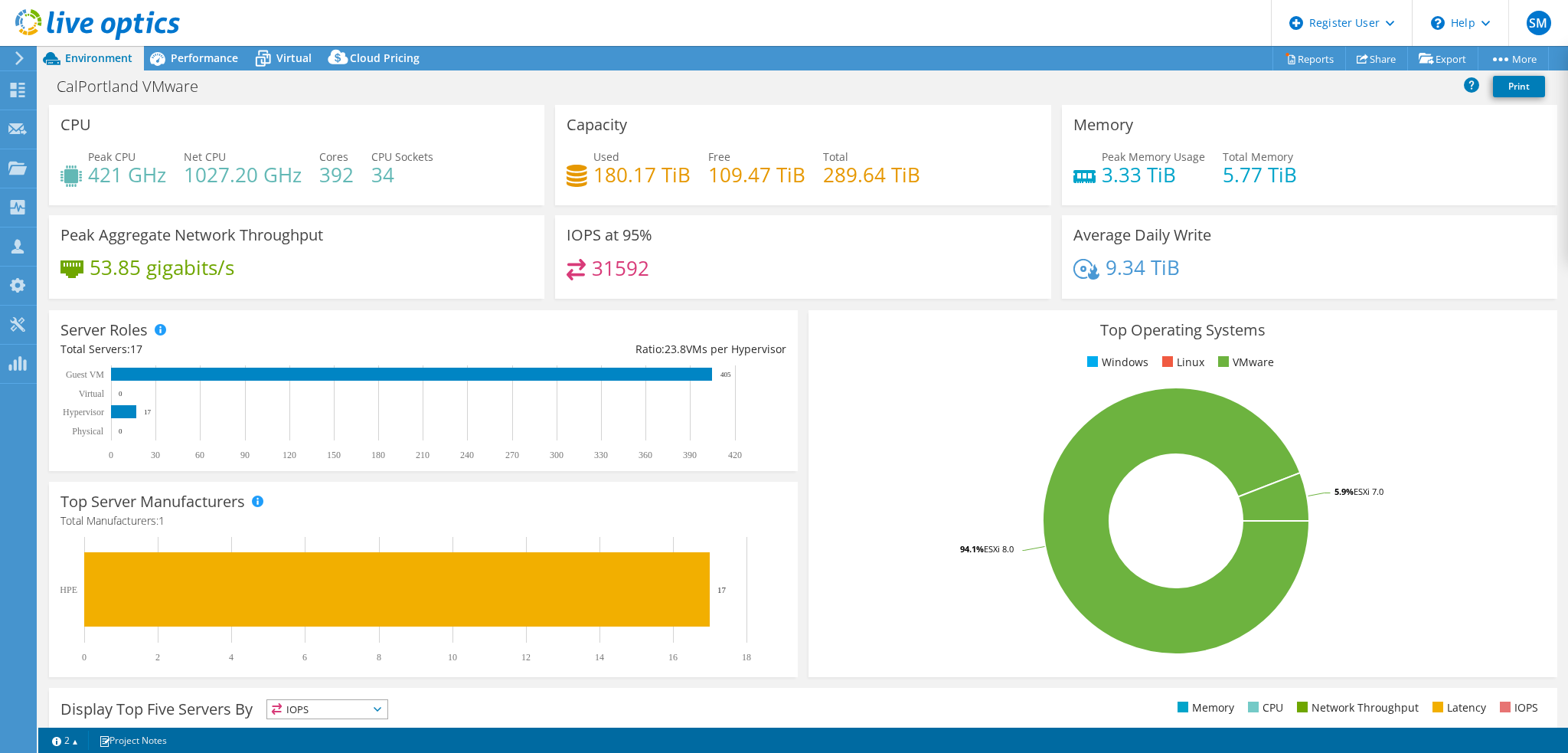
select select "USD"
